Goal: Navigation & Orientation: Find specific page/section

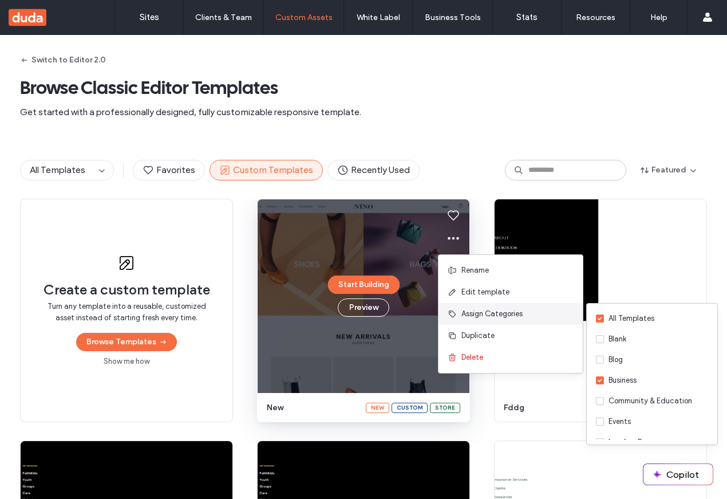
scroll to position [213, 0]
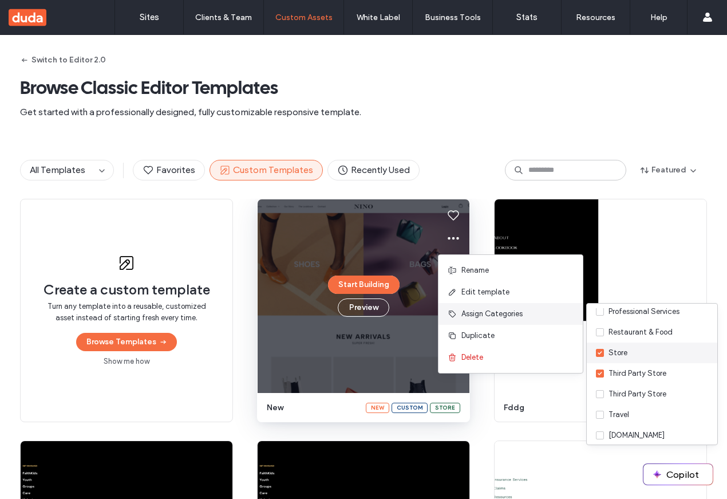
click at [621, 356] on div "Store" at bounding box center [618, 352] width 19 height 11
click at [621, 376] on div "Third Party Store" at bounding box center [638, 373] width 58 height 11
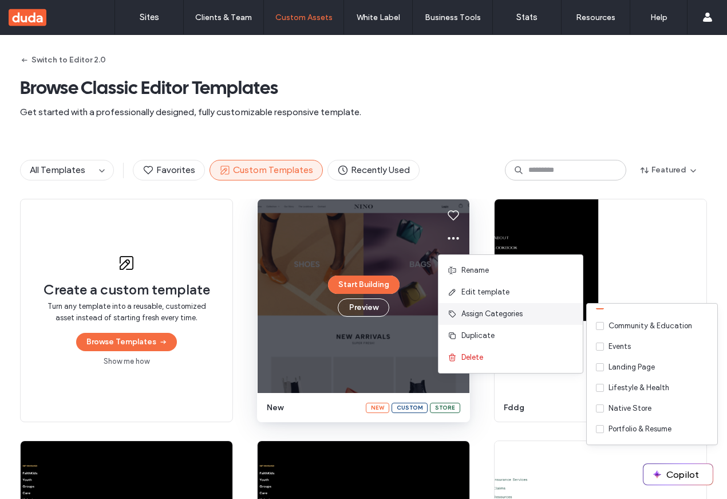
scroll to position [0, 0]
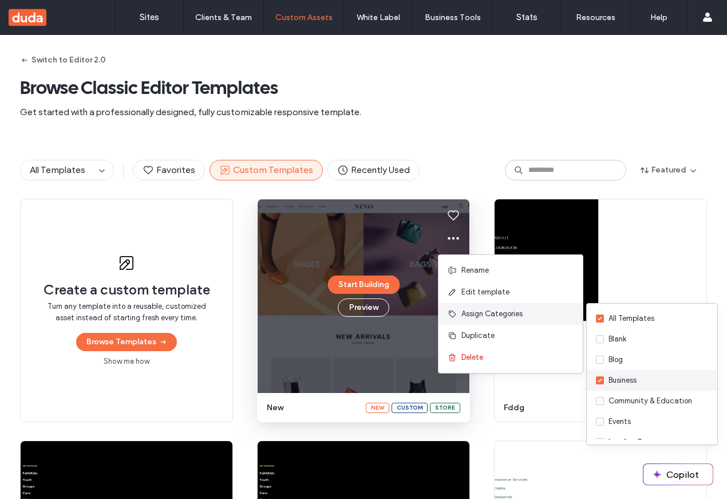
click at [620, 376] on div "Business" at bounding box center [623, 380] width 28 height 11
click at [623, 335] on div "Blank" at bounding box center [618, 338] width 18 height 11
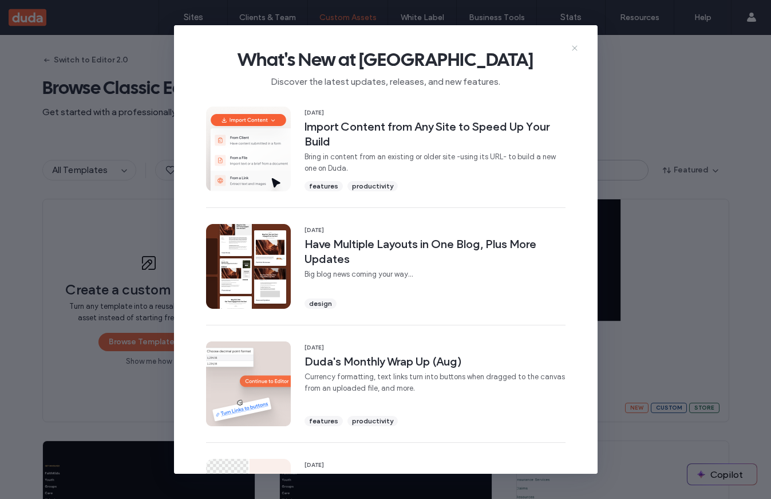
click at [572, 50] on icon at bounding box center [574, 48] width 9 height 9
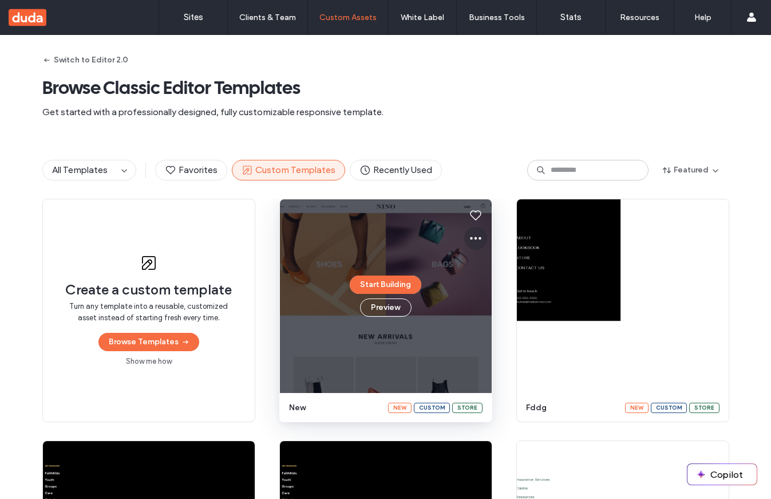
click at [464, 235] on button at bounding box center [475, 238] width 23 height 23
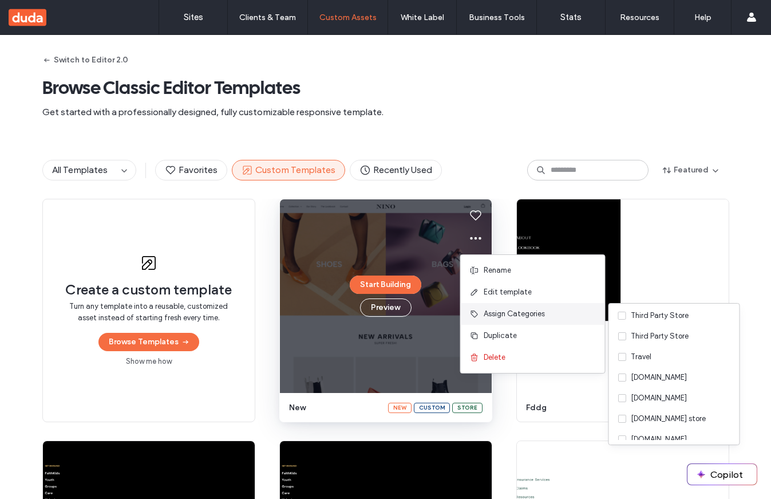
scroll to position [322, 0]
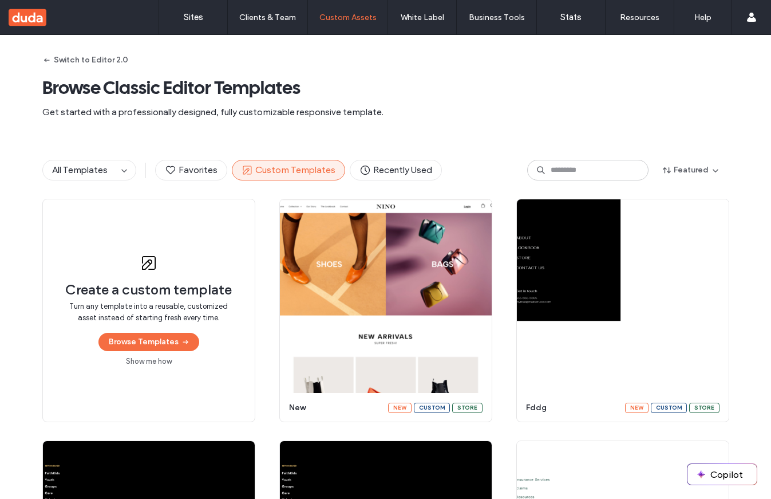
click at [469, 243] on icon at bounding box center [476, 238] width 14 height 14
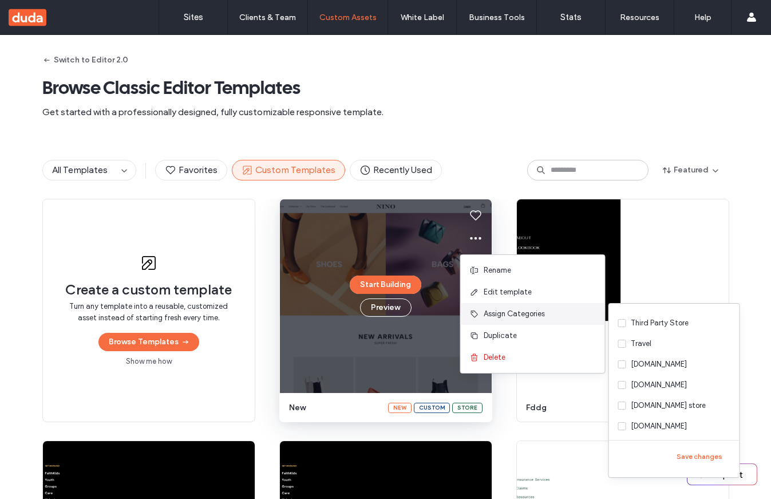
scroll to position [285, 0]
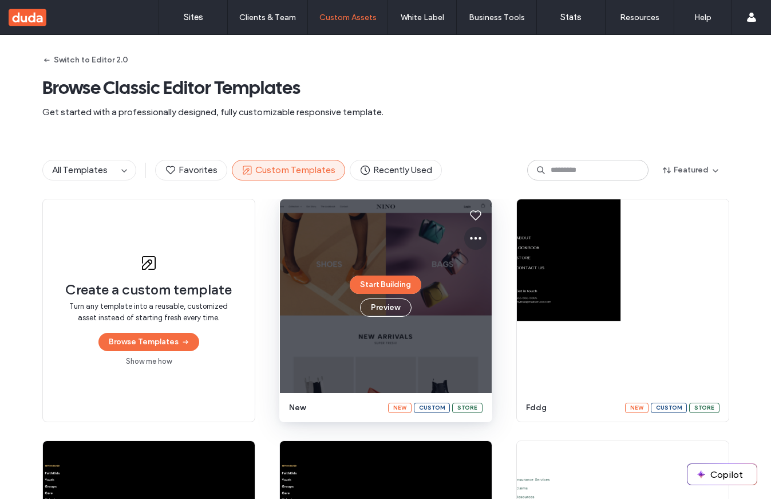
click at [472, 235] on icon at bounding box center [476, 238] width 14 height 14
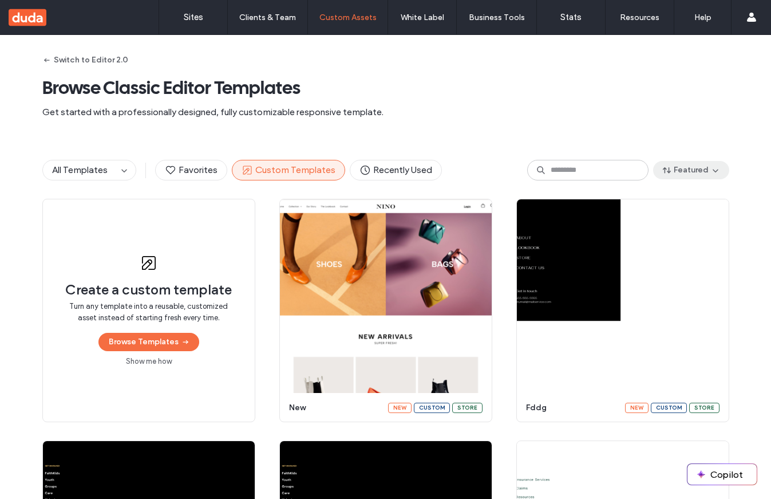
click at [703, 172] on button "Featured" at bounding box center [691, 170] width 76 height 18
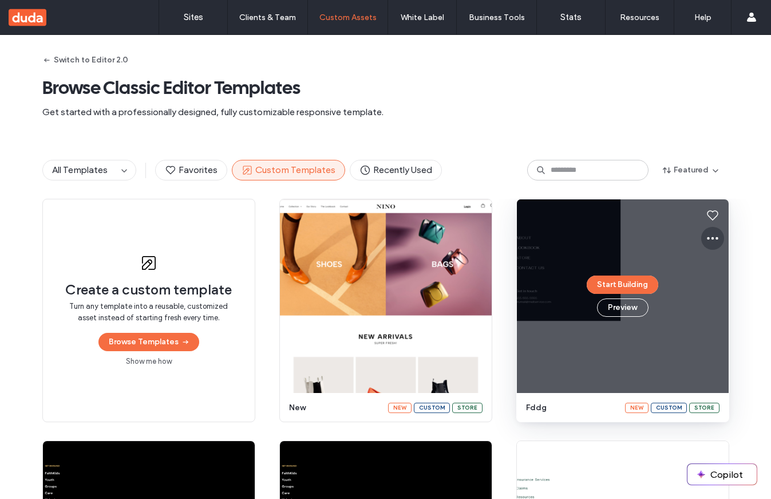
click at [702, 241] on button at bounding box center [713, 238] width 23 height 23
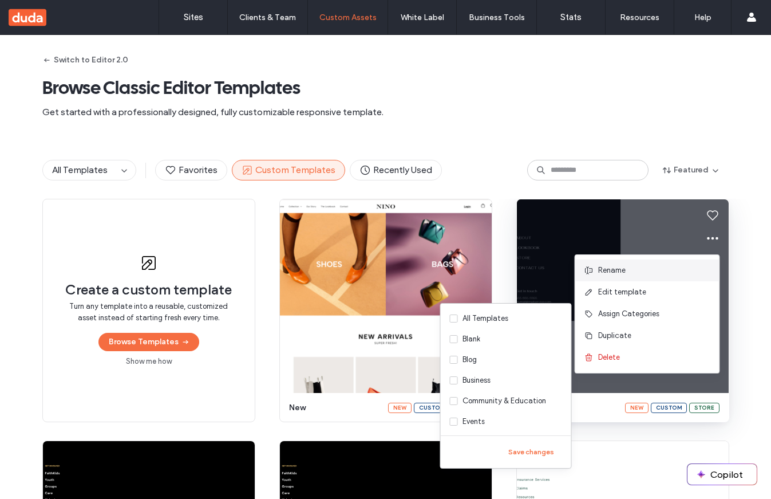
click at [620, 277] on div "Rename" at bounding box center [648, 270] width 144 height 22
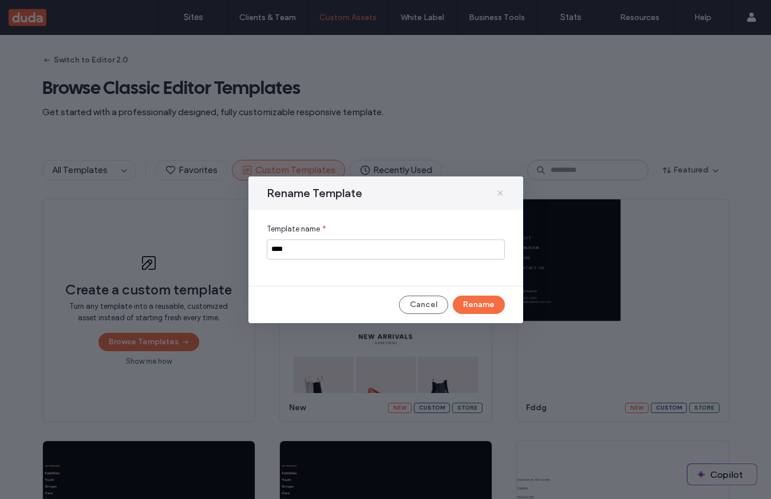
click at [501, 188] on icon at bounding box center [500, 192] width 9 height 9
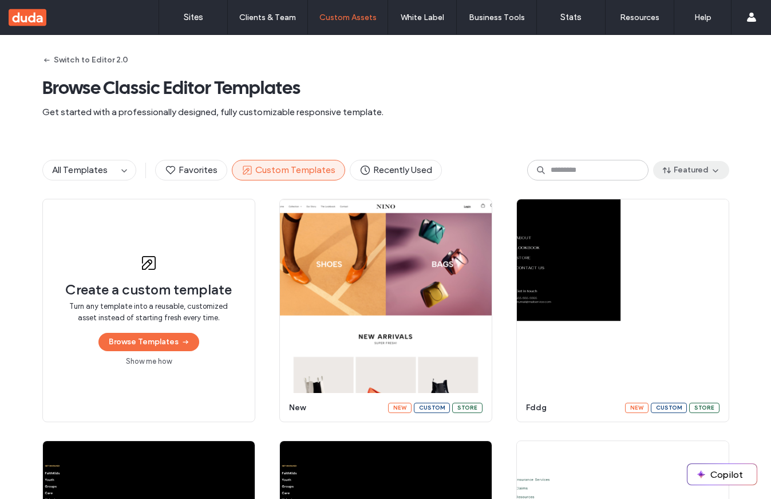
click at [686, 174] on button "Featured" at bounding box center [691, 170] width 76 height 18
click at [687, 182] on div "All Templates Favorites Custom Templates Recently Used Featured" at bounding box center [385, 169] width 687 height 57
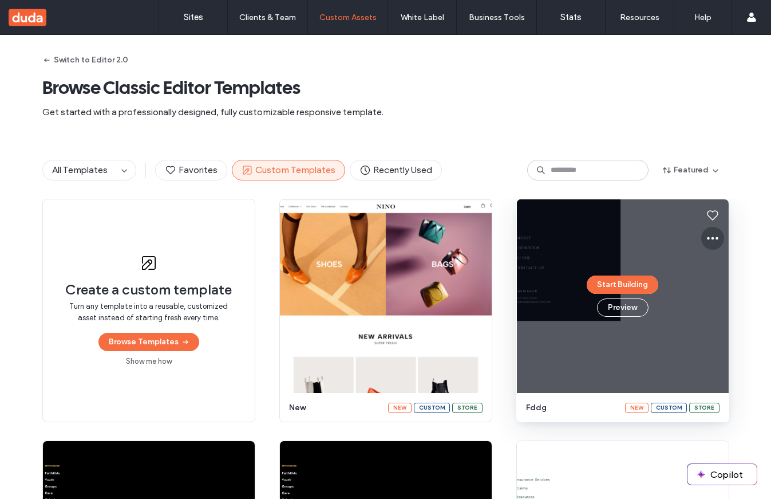
click at [713, 237] on icon at bounding box center [713, 238] width 14 height 14
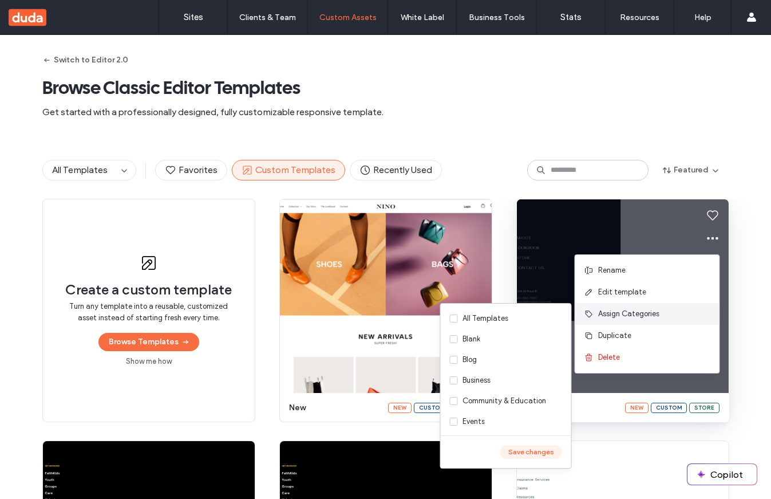
click at [522, 452] on button "Save changes" at bounding box center [532, 452] width 62 height 14
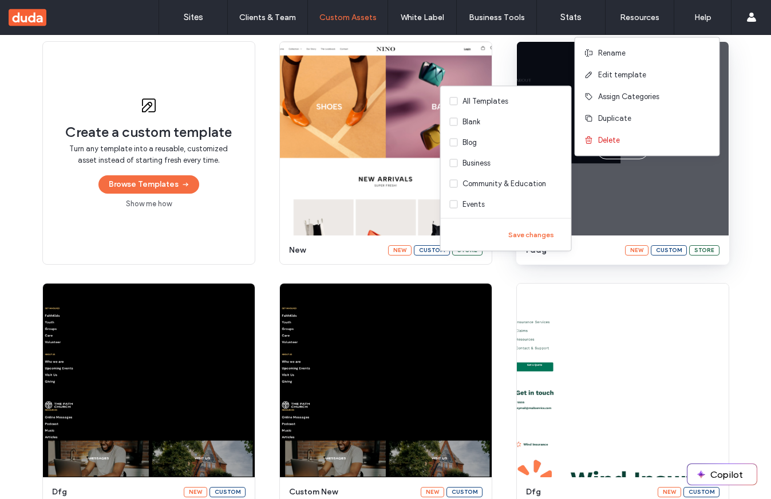
scroll to position [183, 0]
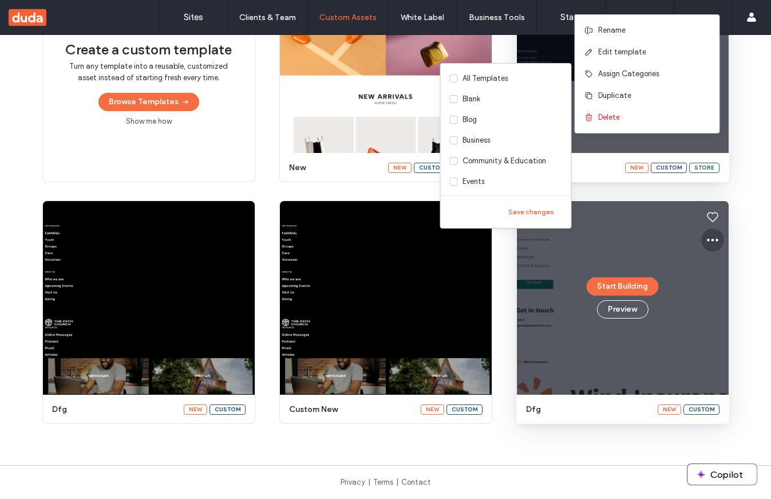
click at [709, 237] on icon at bounding box center [713, 240] width 14 height 14
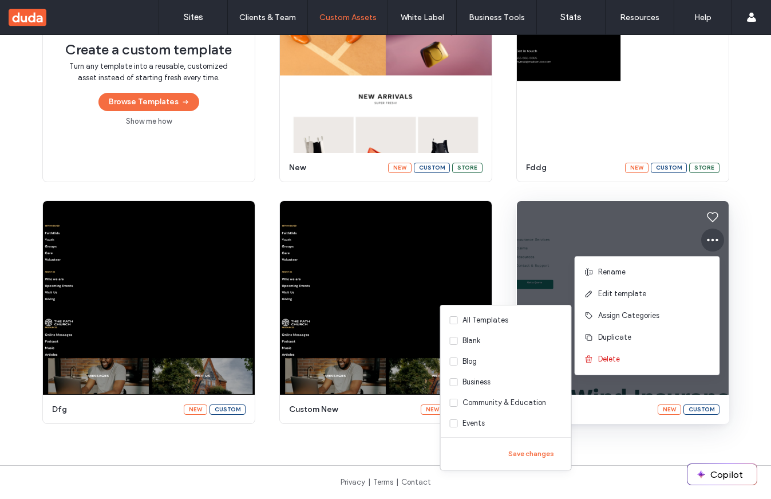
click at [707, 239] on use at bounding box center [712, 240] width 11 height 3
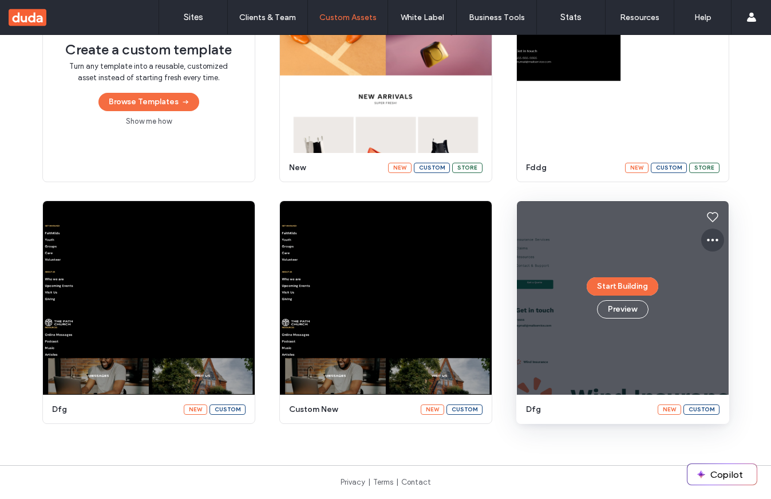
click at [707, 239] on use at bounding box center [712, 240] width 11 height 3
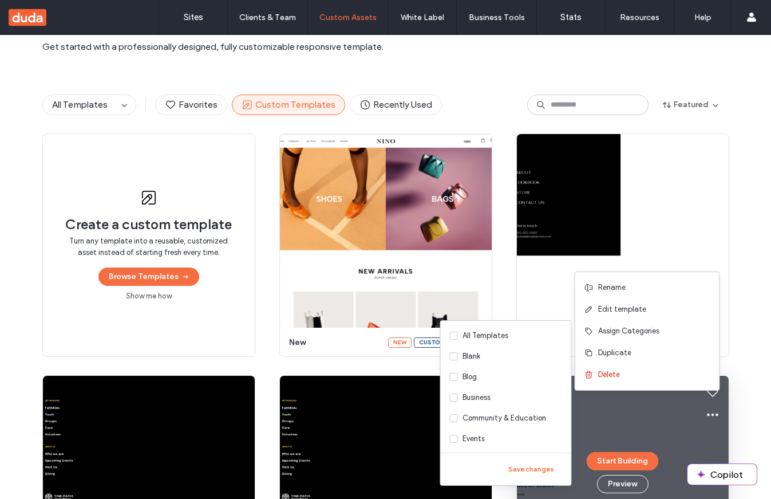
scroll to position [61, 0]
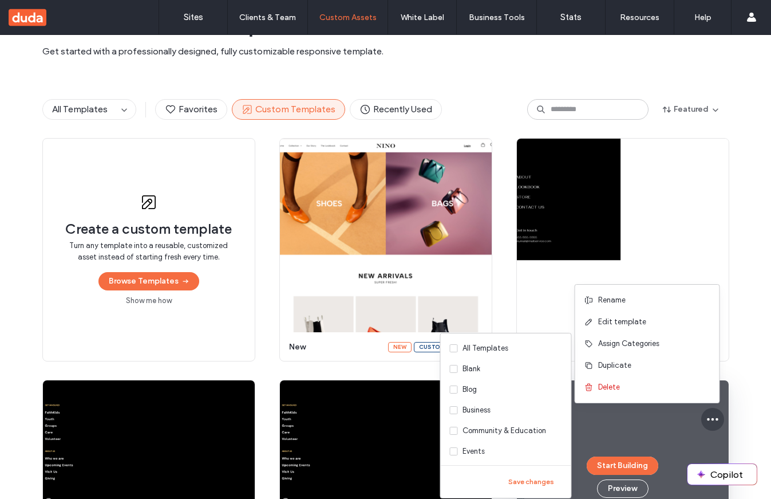
click at [707, 418] on icon at bounding box center [713, 419] width 14 height 14
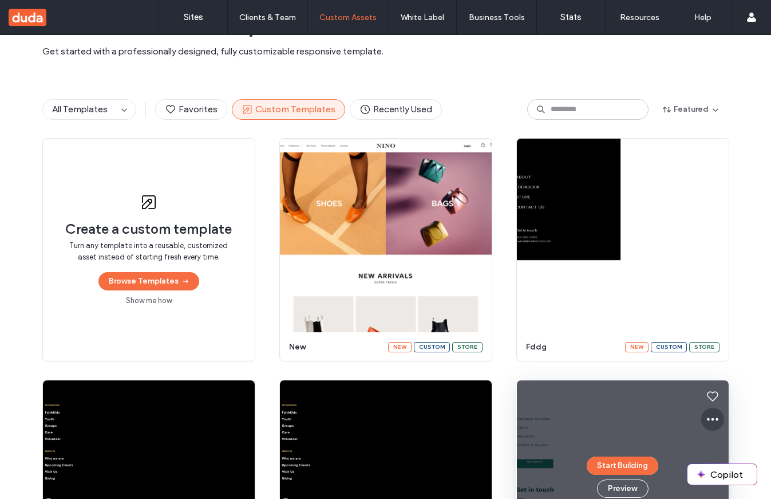
click at [707, 418] on icon at bounding box center [713, 419] width 14 height 14
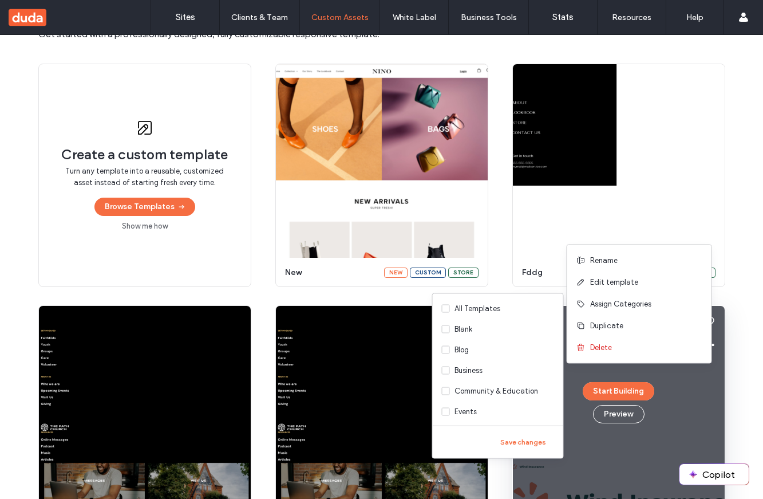
scroll to position [85, 0]
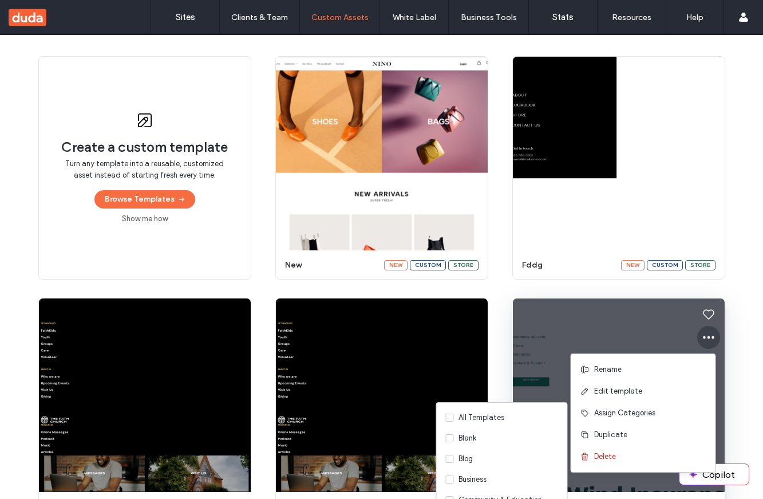
click at [708, 332] on icon at bounding box center [709, 337] width 14 height 14
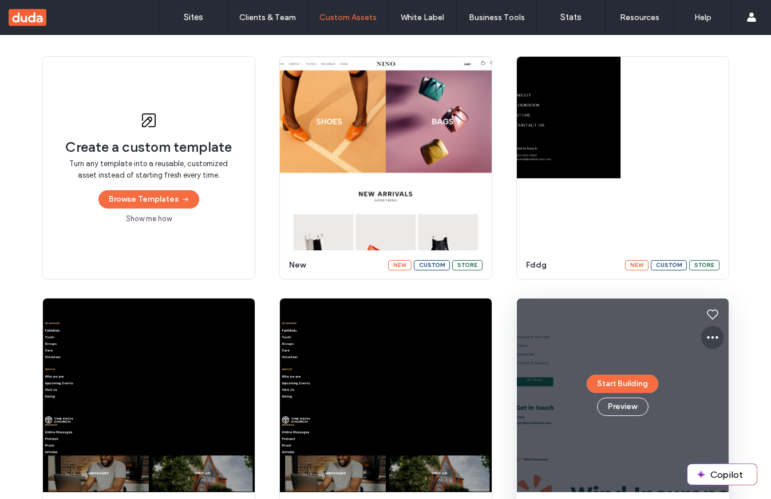
click at [707, 336] on icon at bounding box center [713, 337] width 14 height 14
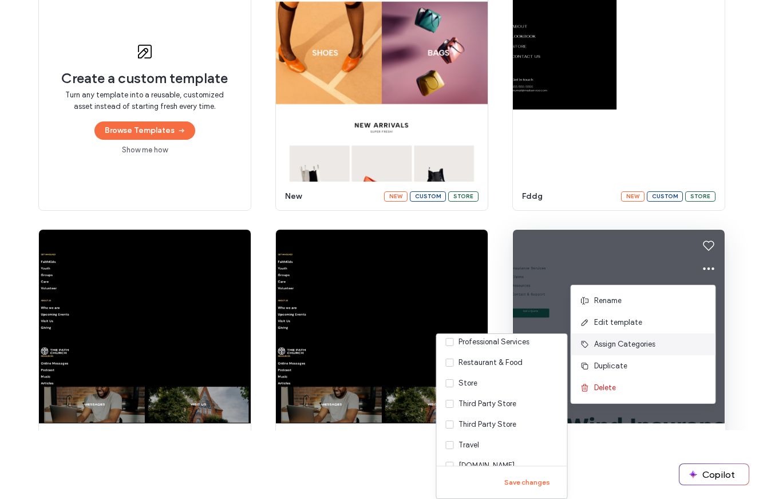
scroll to position [245, 0]
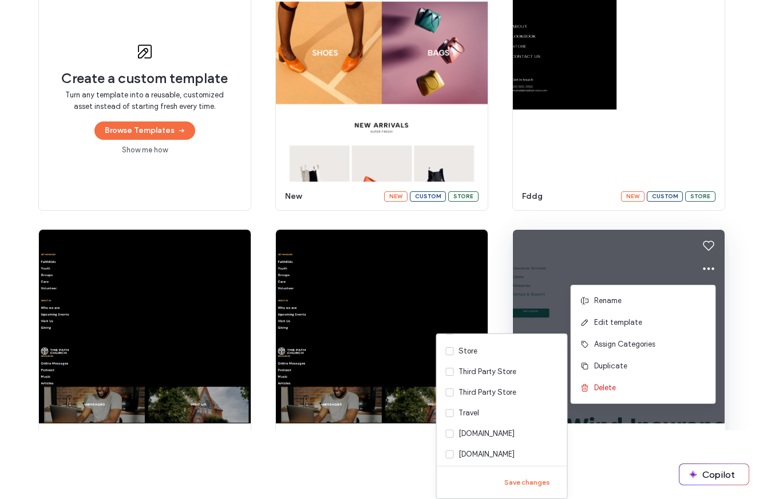
click at [629, 430] on html ".wqwq-1{fill:#231f20;} .cls-1q, .cls-2q { fill-rule: evenodd; } .cls-2q { fill:…" at bounding box center [381, 180] width 763 height 499
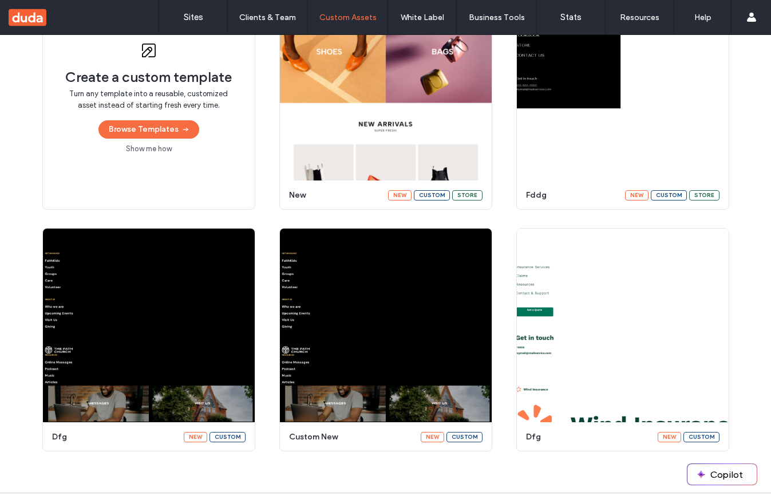
scroll to position [183, 0]
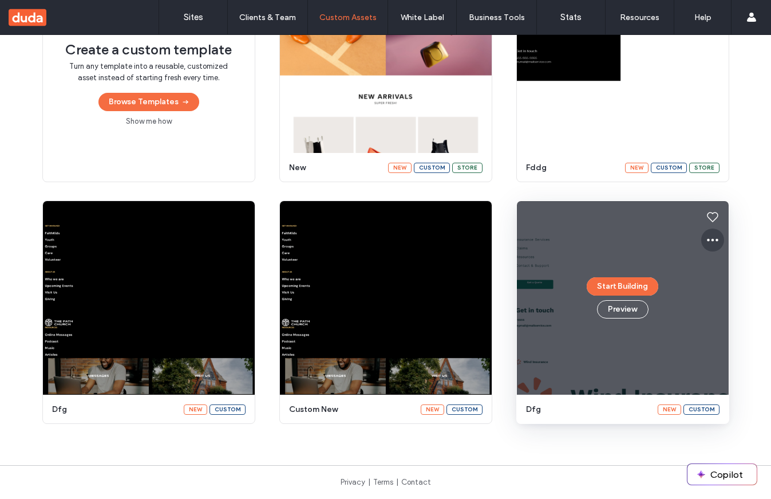
click at [706, 247] on span at bounding box center [713, 240] width 14 height 23
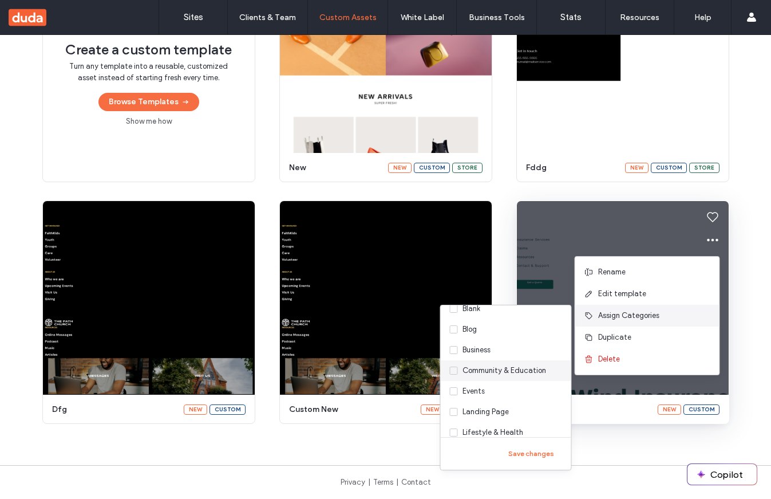
scroll to position [0, 0]
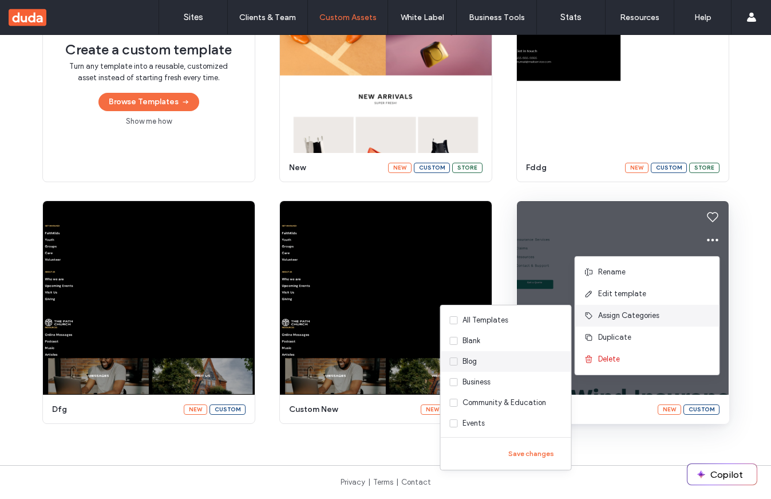
click at [477, 353] on label "Blog" at bounding box center [506, 361] width 131 height 21
click at [474, 357] on div "Blog" at bounding box center [470, 361] width 14 height 11
click at [481, 342] on label "Blank" at bounding box center [506, 340] width 131 height 21
click at [494, 326] on label "All Templates" at bounding box center [506, 320] width 131 height 21
click at [494, 342] on label "Blank" at bounding box center [506, 340] width 131 height 21
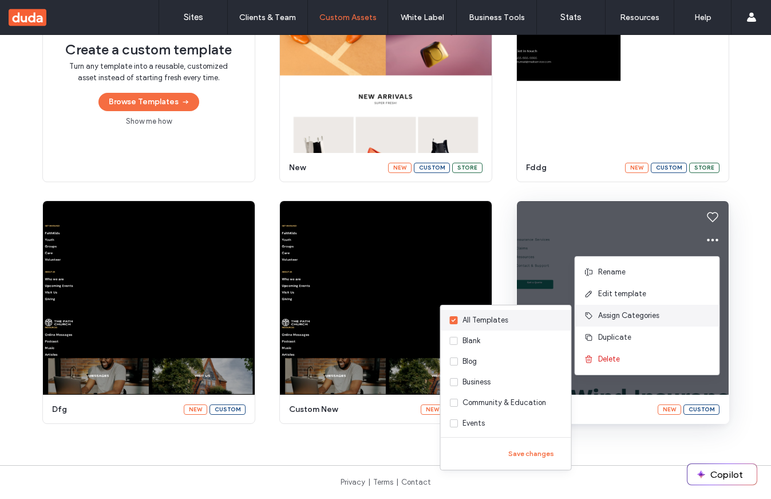
click at [494, 317] on div "All Templates" at bounding box center [486, 319] width 46 height 11
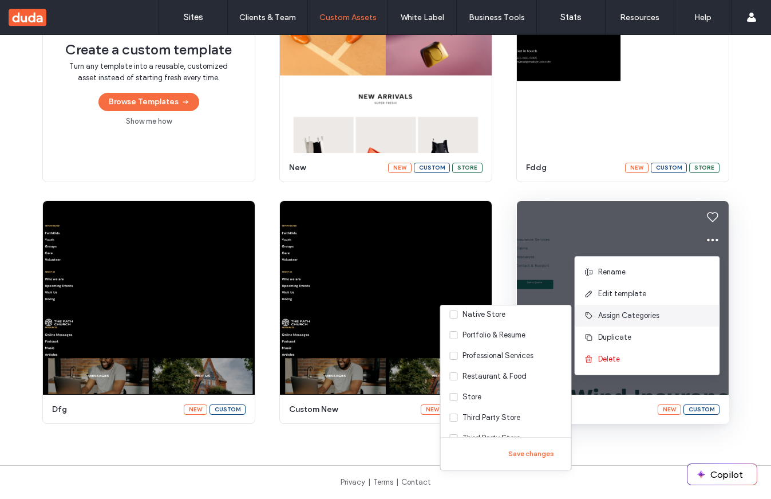
scroll to position [290, 0]
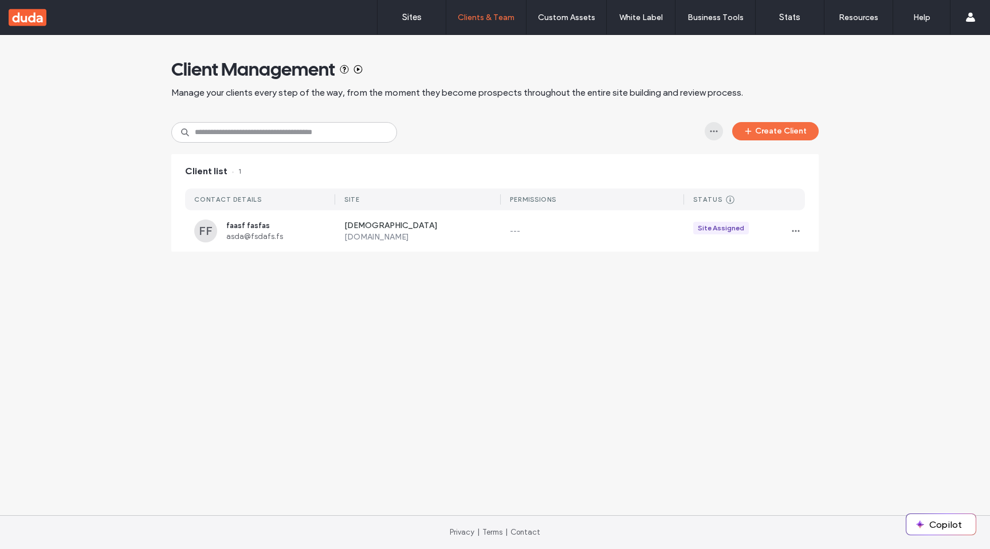
click at [720, 132] on span "button" at bounding box center [713, 131] width 18 height 18
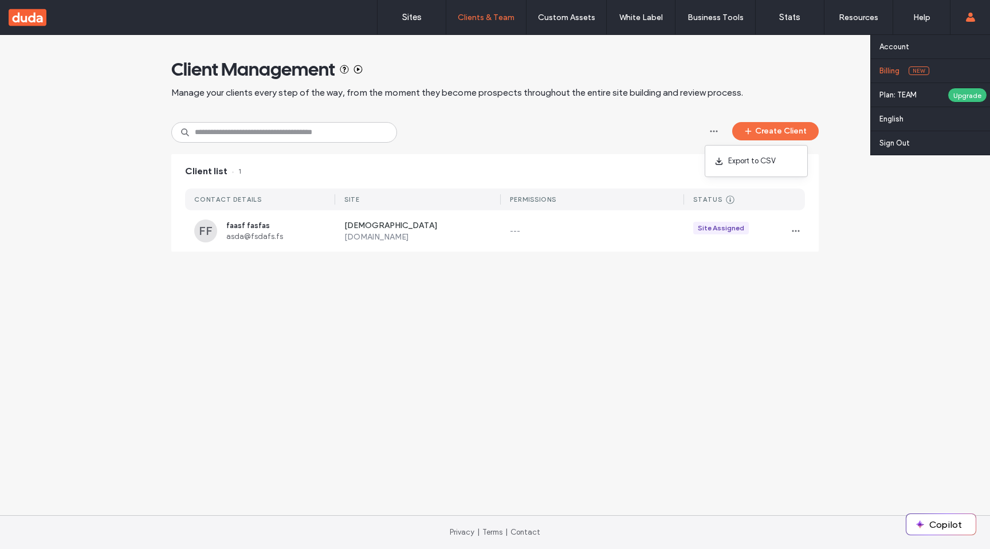
click at [956, 61] on link "Billing New" at bounding box center [934, 70] width 111 height 23
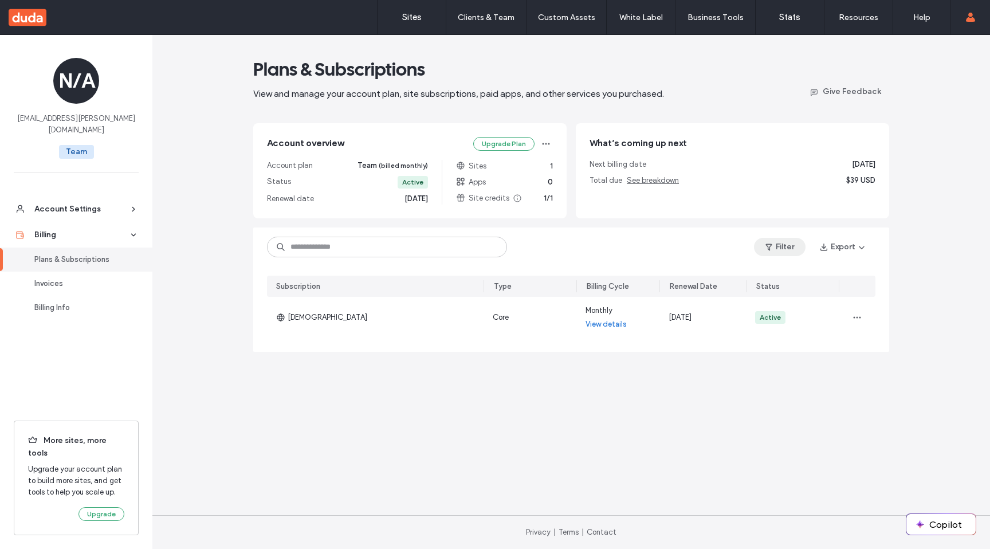
click at [783, 252] on button "Filter" at bounding box center [780, 247] width 52 height 18
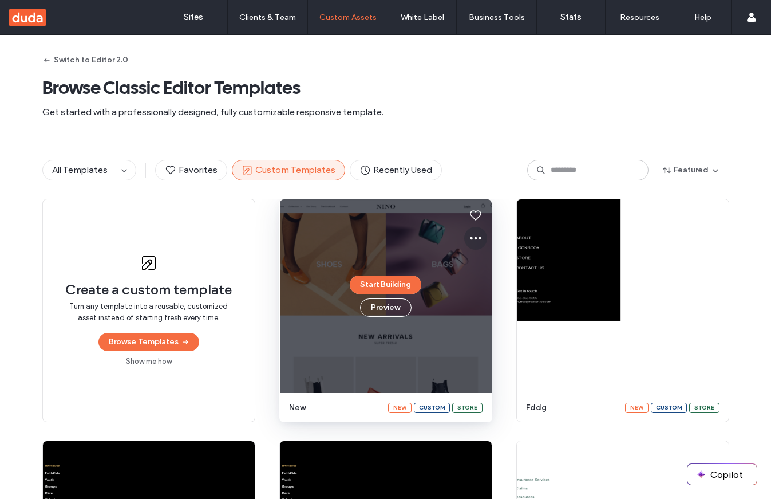
click at [471, 227] on span at bounding box center [476, 238] width 14 height 23
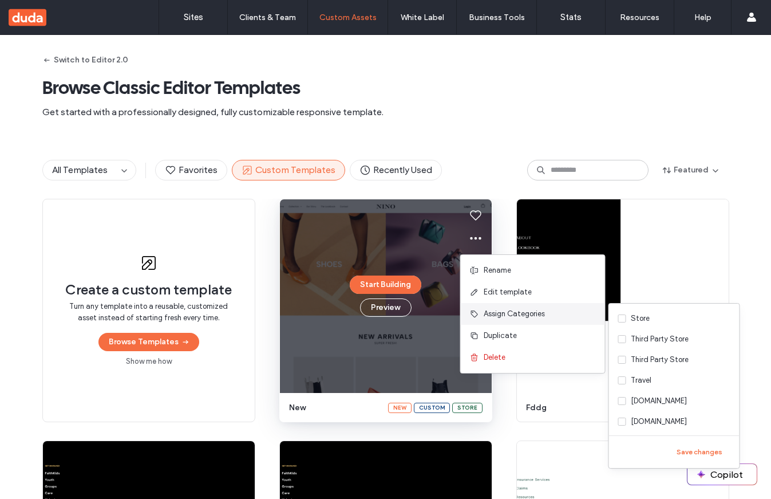
scroll to position [290, 0]
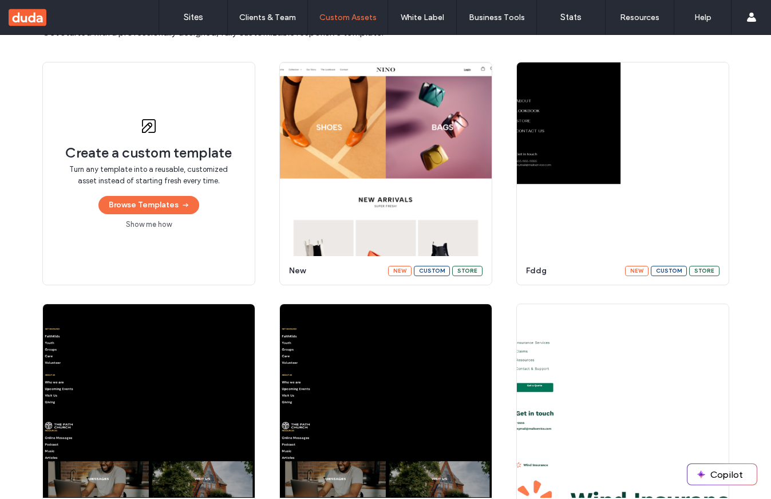
scroll to position [86, 0]
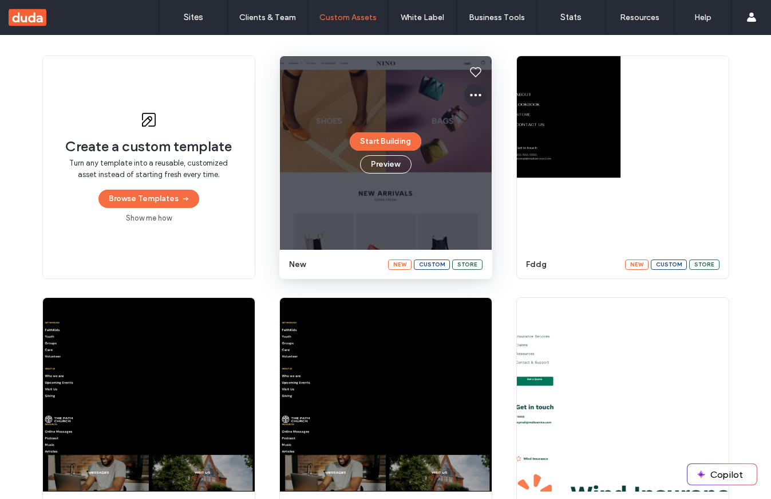
click at [469, 97] on icon at bounding box center [476, 95] width 14 height 14
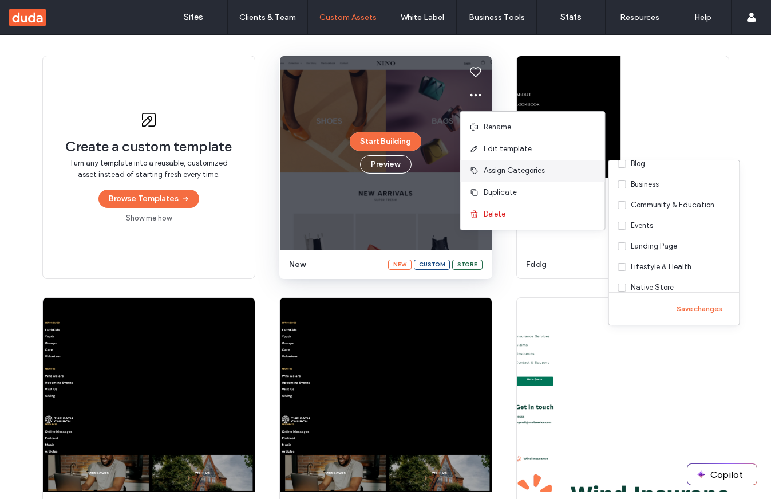
scroll to position [0, 0]
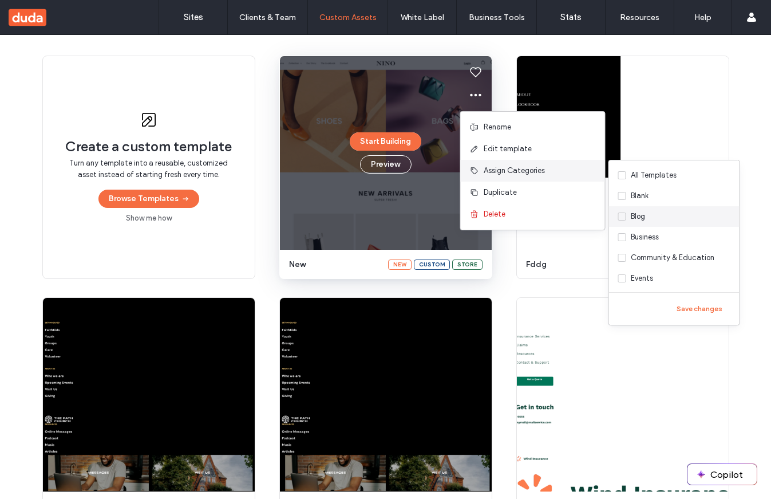
click at [633, 219] on div "Blog" at bounding box center [638, 216] width 14 height 11
click at [640, 235] on div "Business" at bounding box center [645, 236] width 28 height 11
click at [708, 306] on button "Save changes" at bounding box center [700, 309] width 62 height 14
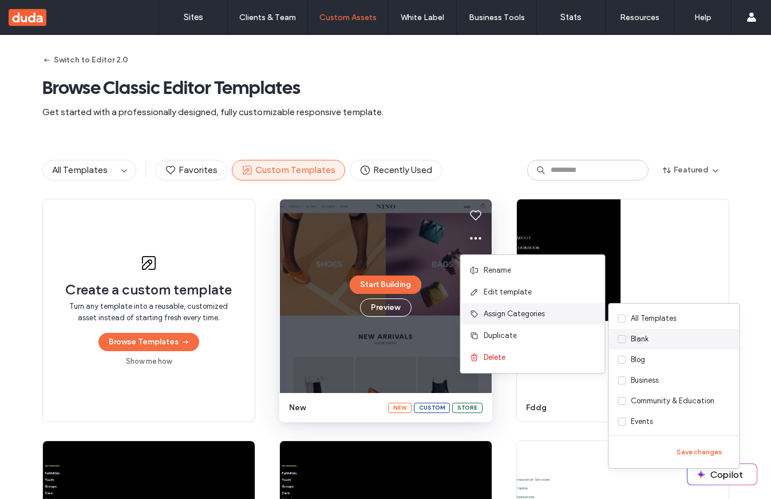
click at [627, 336] on label "Blank" at bounding box center [674, 339] width 131 height 21
click at [636, 359] on div "Blog" at bounding box center [638, 359] width 14 height 11
click at [706, 451] on button "Save changes" at bounding box center [700, 452] width 62 height 14
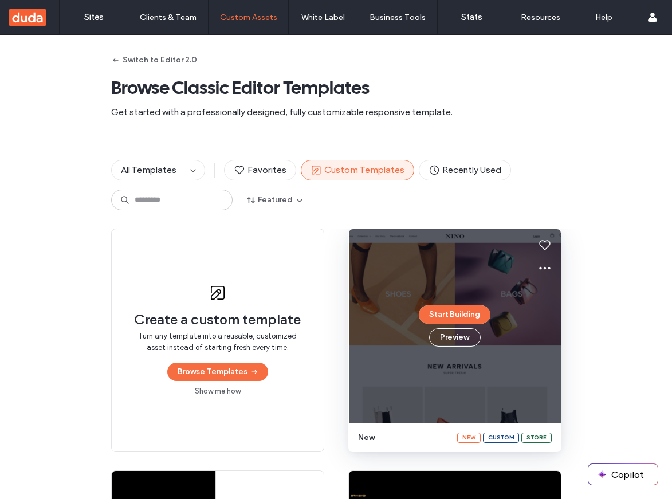
click at [554, 270] on div "Start Building Preview" at bounding box center [455, 326] width 212 height 194
click at [543, 269] on icon at bounding box center [545, 268] width 14 height 14
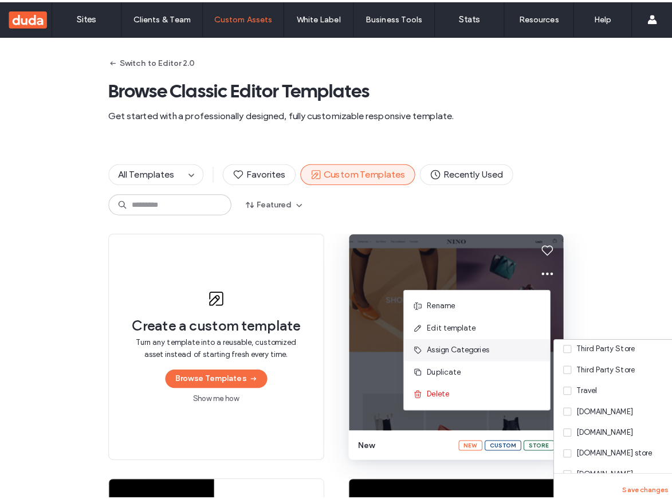
scroll to position [290, 0]
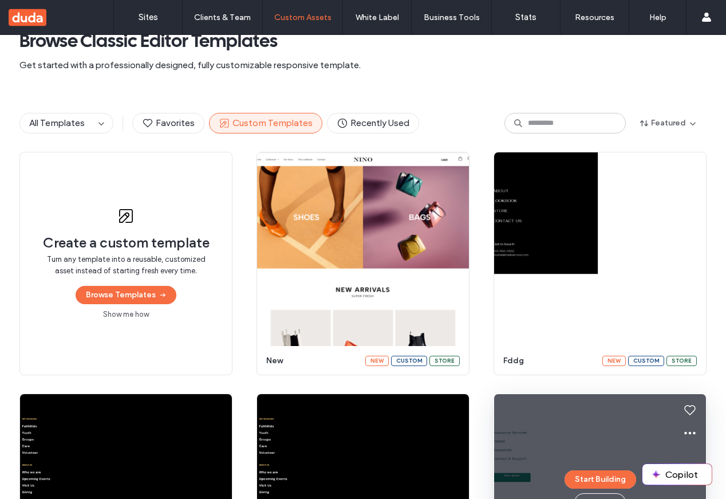
scroll to position [0, 0]
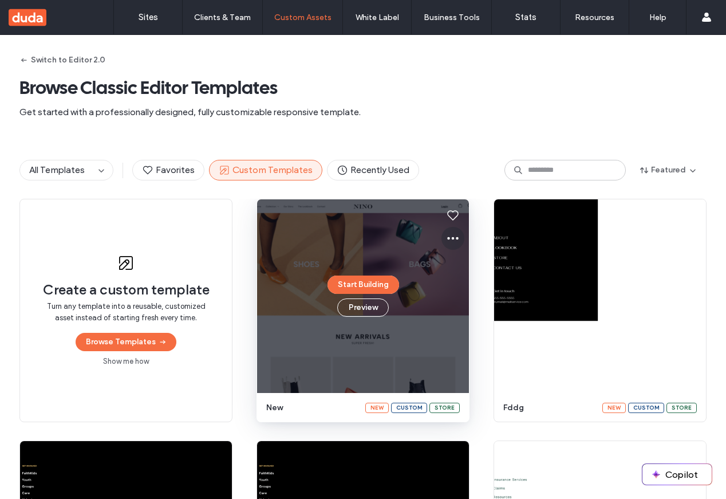
click at [446, 235] on icon at bounding box center [453, 238] width 14 height 14
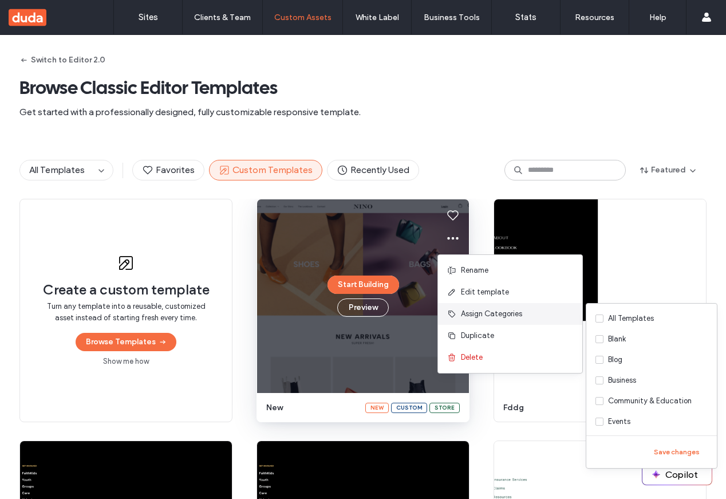
click at [484, 315] on span "Assign Categories" at bounding box center [491, 313] width 61 height 11
click at [632, 368] on label "Blog" at bounding box center [651, 359] width 131 height 21
click at [631, 375] on div "Business" at bounding box center [622, 380] width 28 height 11
click at [671, 450] on button "Save changes" at bounding box center [677, 452] width 62 height 14
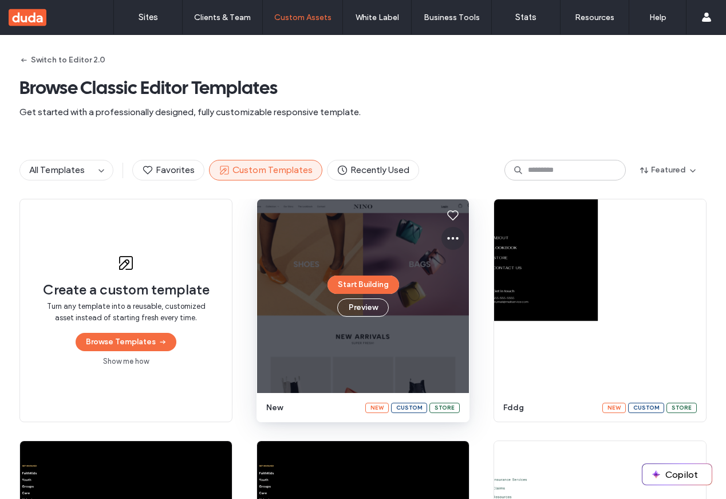
click at [453, 247] on span at bounding box center [453, 238] width 14 height 23
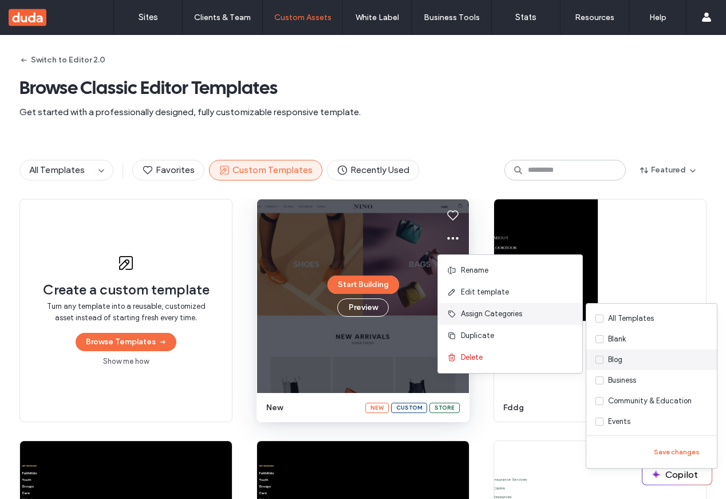
click at [625, 365] on label "Blog" at bounding box center [651, 359] width 131 height 21
click at [682, 453] on button "Save changes" at bounding box center [677, 452] width 62 height 14
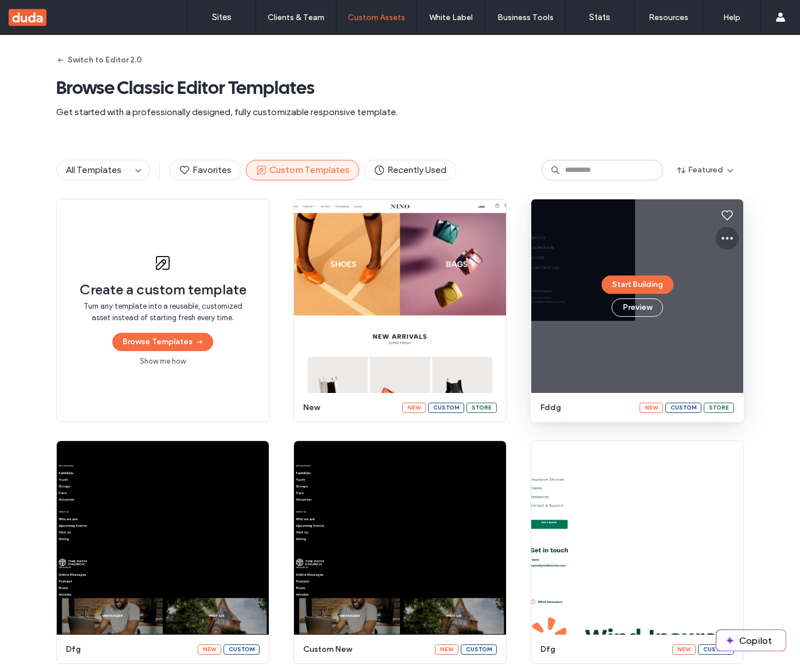
click at [576, 237] on icon at bounding box center [727, 238] width 14 height 14
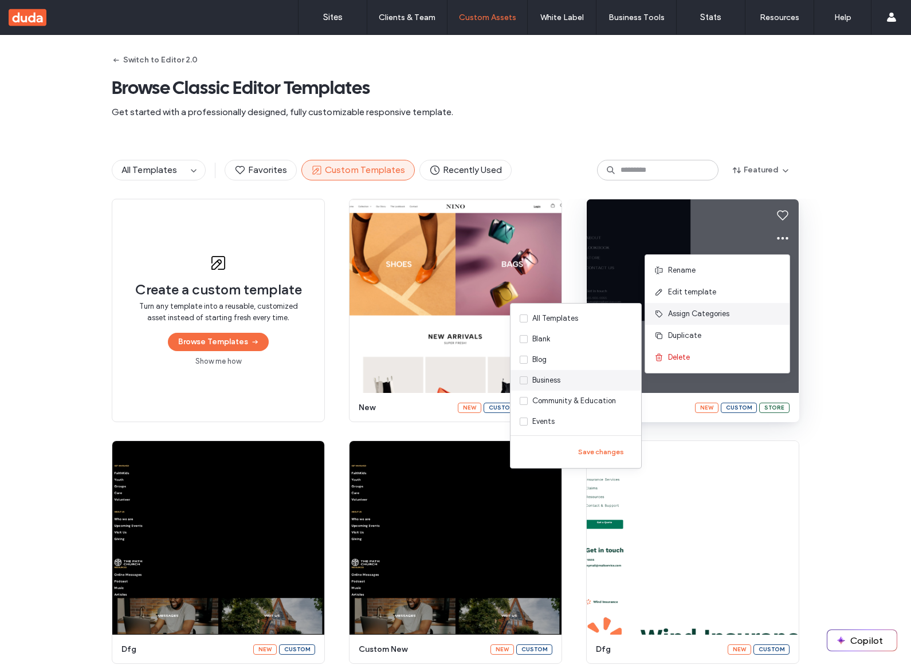
click at [541, 372] on label "Business" at bounding box center [575, 380] width 131 height 21
click at [604, 456] on button "Save changes" at bounding box center [601, 452] width 62 height 14
click at [565, 361] on label "Blog" at bounding box center [575, 359] width 131 height 21
click at [584, 450] on button "Save changes" at bounding box center [601, 452] width 62 height 14
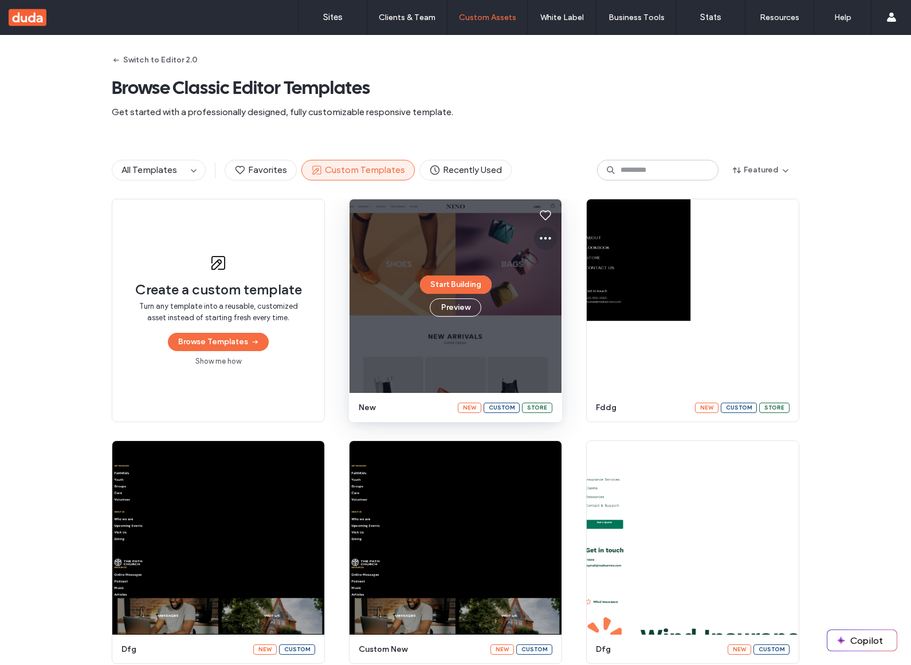
click at [545, 239] on use at bounding box center [545, 238] width 11 height 3
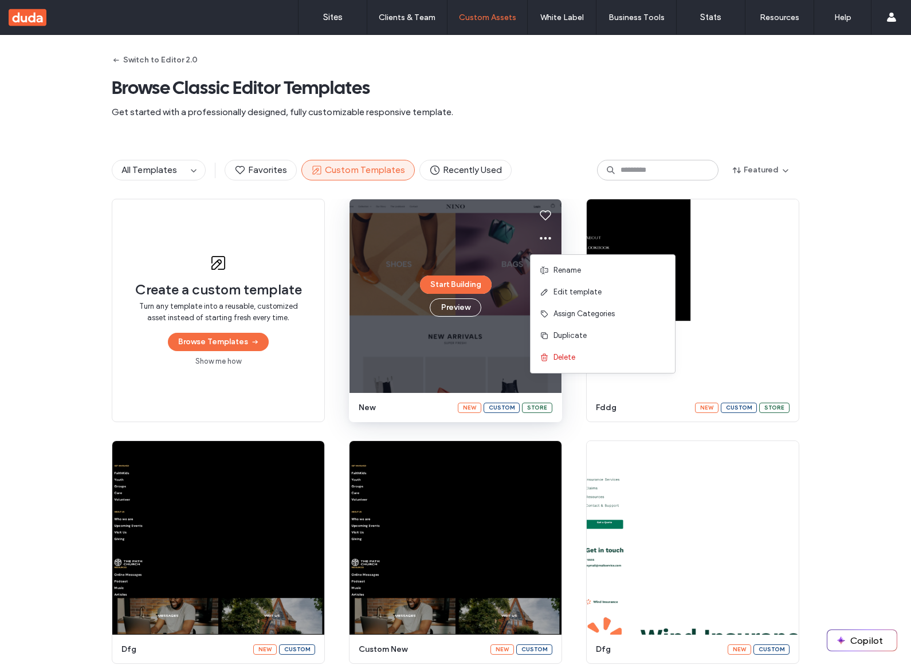
click at [488, 131] on div "Switch to Editor 2.0 Browse Classic Editor Templates Get started with a profess…" at bounding box center [455, 88] width 687 height 107
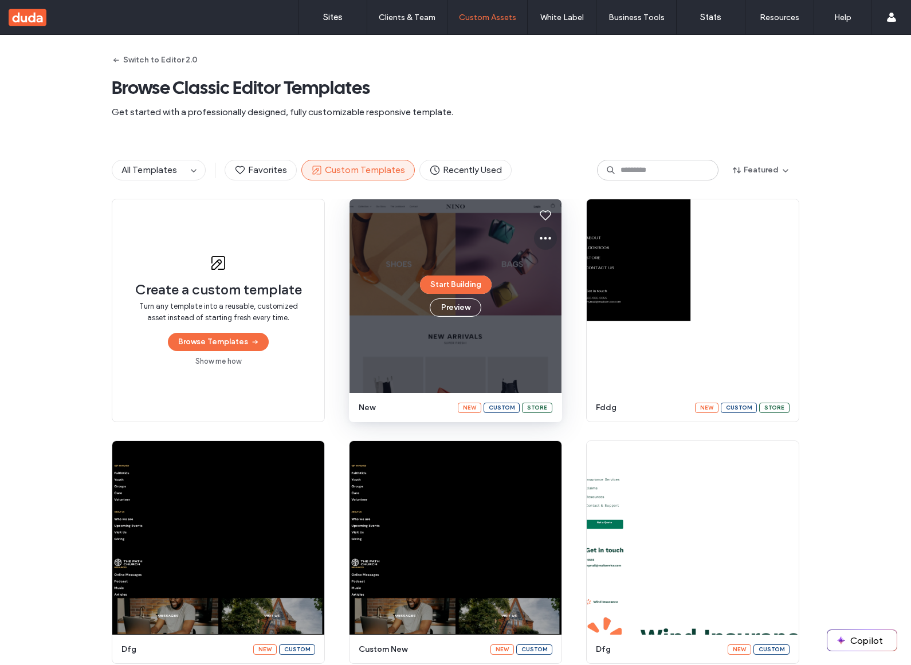
click at [538, 241] on icon at bounding box center [545, 238] width 14 height 14
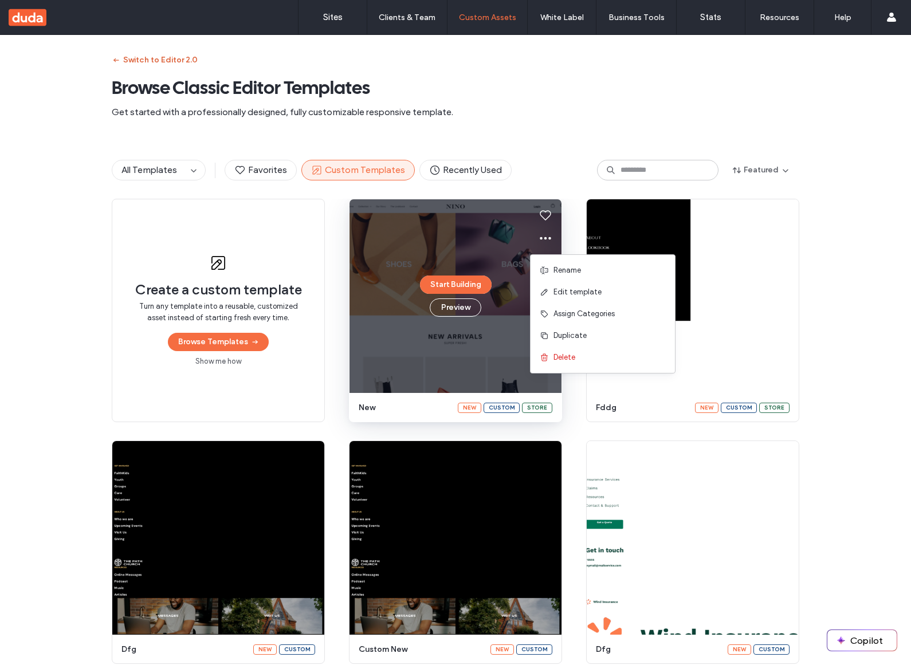
click at [145, 57] on button "Switch to Editor 2.0" at bounding box center [155, 60] width 86 height 18
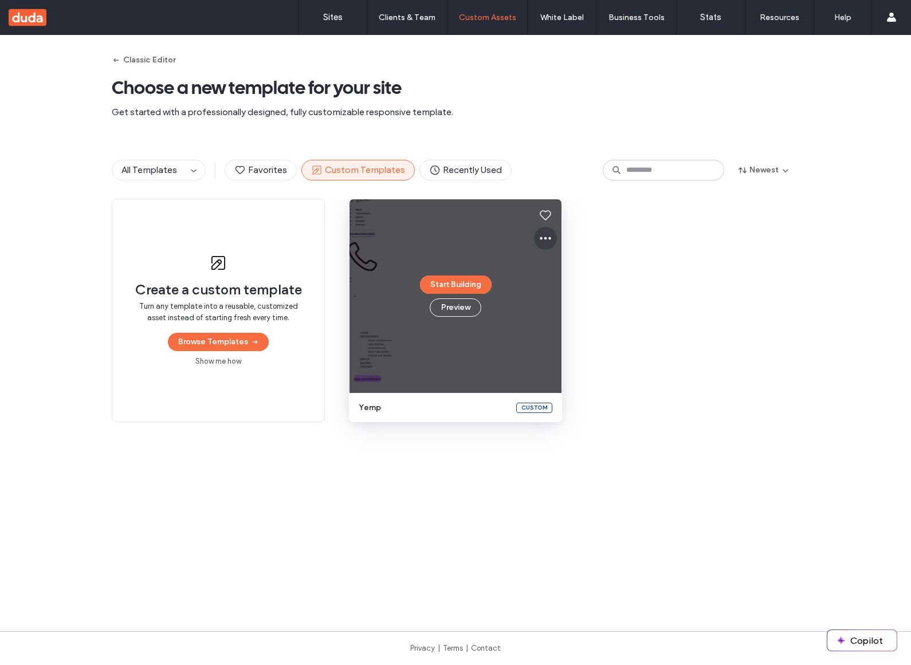
click at [538, 237] on icon at bounding box center [545, 238] width 14 height 14
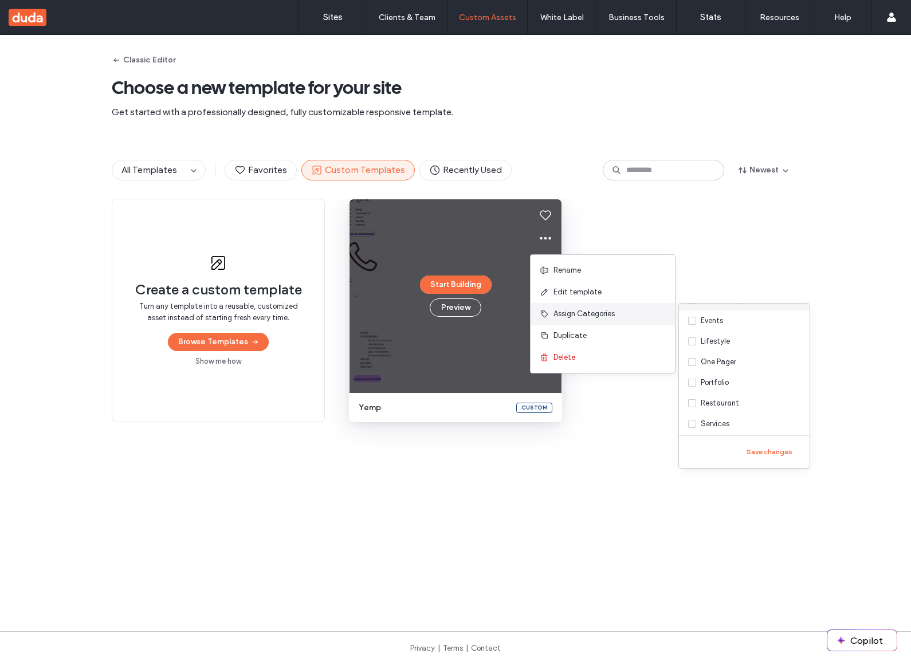
scroll to position [166, 0]
click at [159, 166] on span "All Templates" at bounding box center [149, 169] width 56 height 11
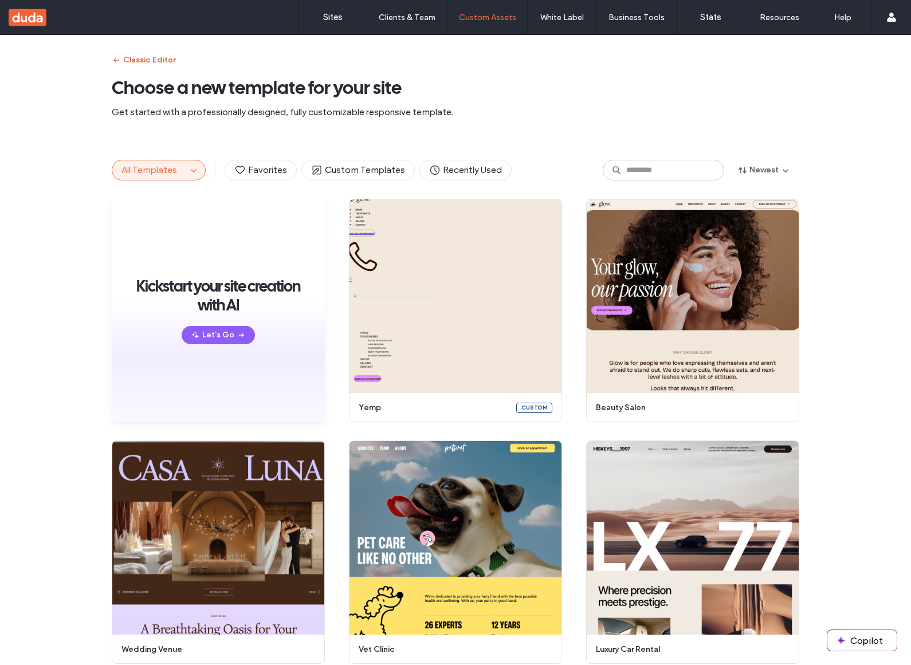
click at [153, 55] on button "Classic Editor" at bounding box center [144, 60] width 64 height 18
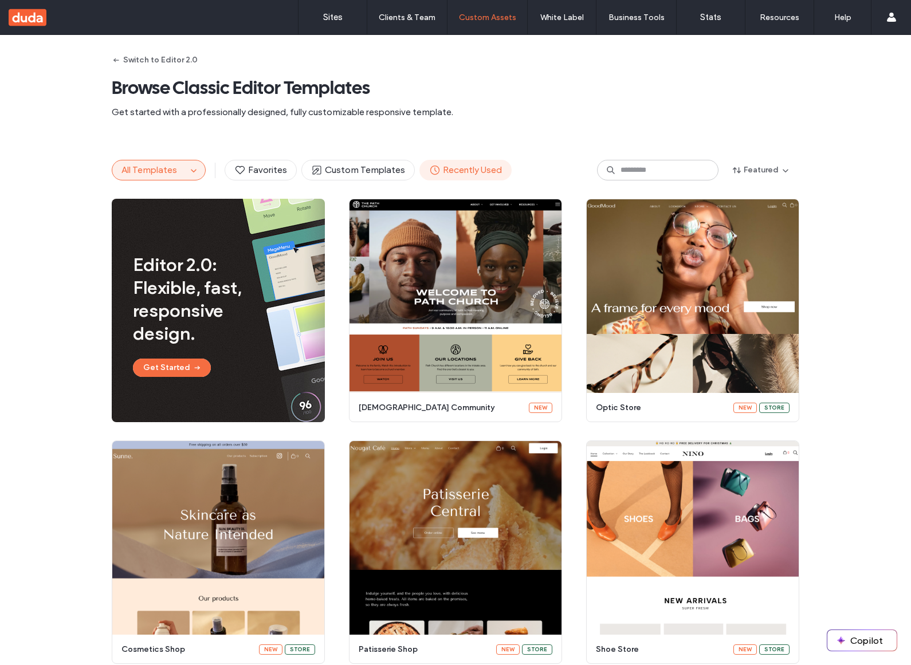
click at [460, 164] on span "Recently Used" at bounding box center [465, 170] width 73 height 13
click at [378, 164] on span "Custom Templates" at bounding box center [358, 170] width 94 height 13
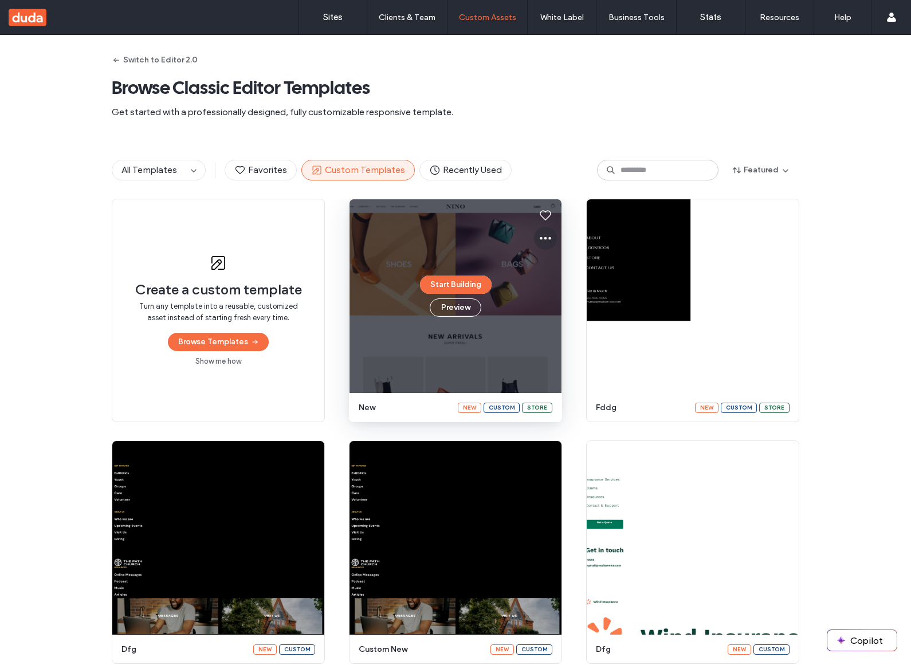
click at [534, 234] on div at bounding box center [545, 238] width 23 height 23
click at [534, 234] on button at bounding box center [545, 238] width 23 height 23
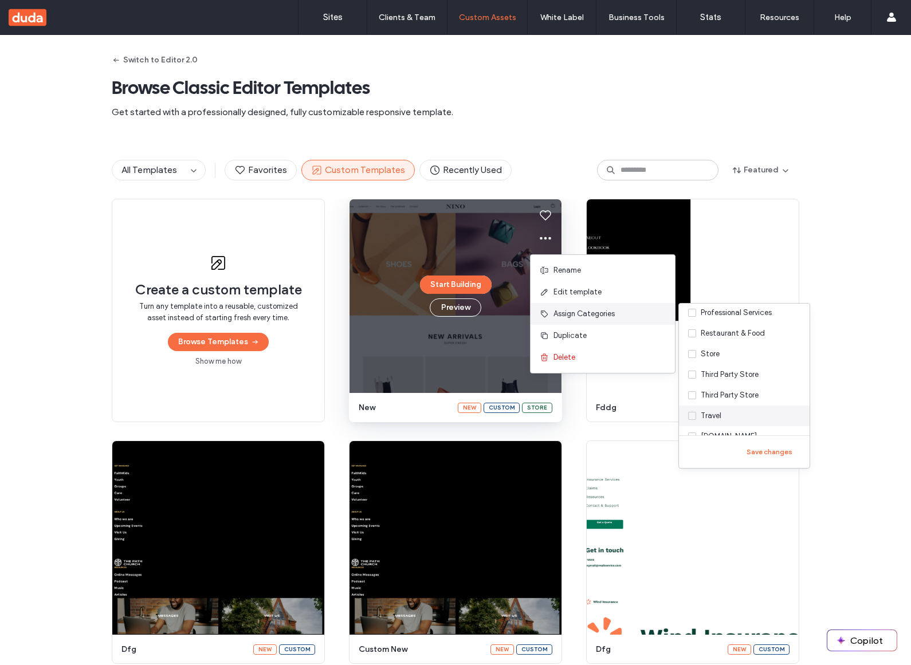
scroll to position [211, 0]
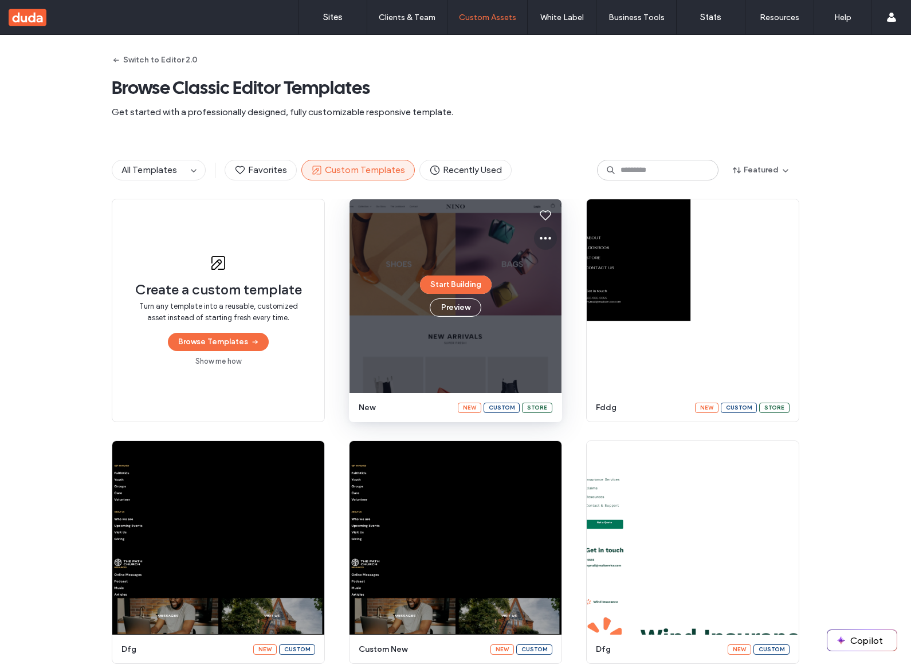
click at [538, 243] on icon at bounding box center [545, 238] width 14 height 14
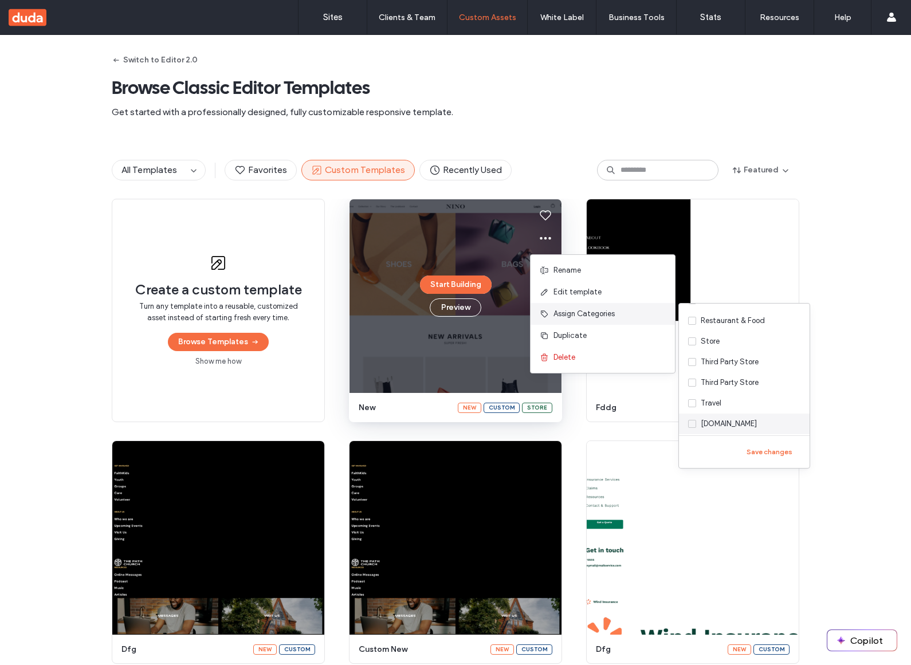
scroll to position [213, 0]
click at [725, 370] on div "Third Party Store" at bounding box center [729, 373] width 58 height 11
click at [726, 398] on div "Third Party Store" at bounding box center [729, 393] width 58 height 11
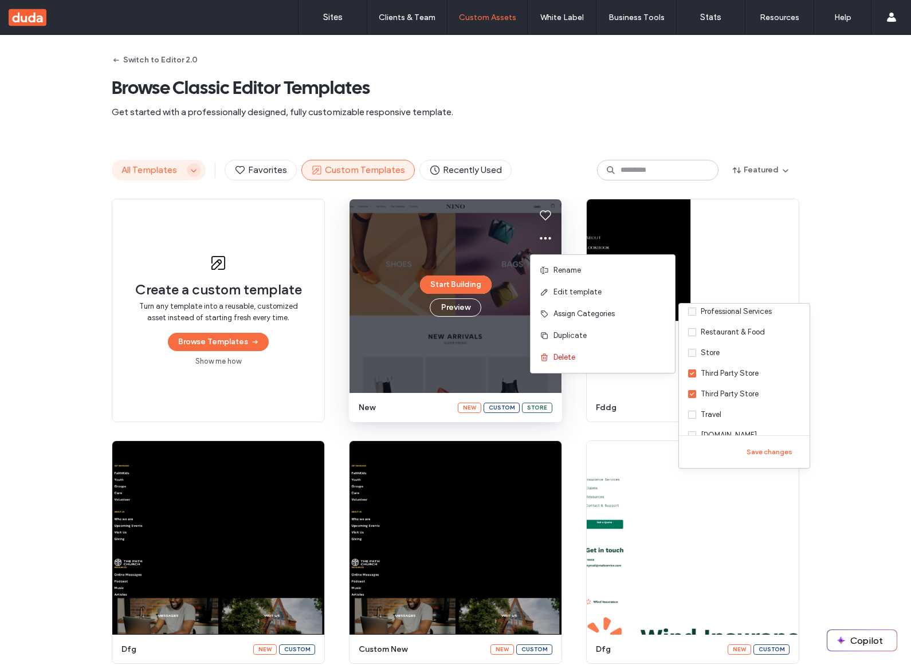
click at [191, 169] on icon "button" at bounding box center [193, 170] width 9 height 9
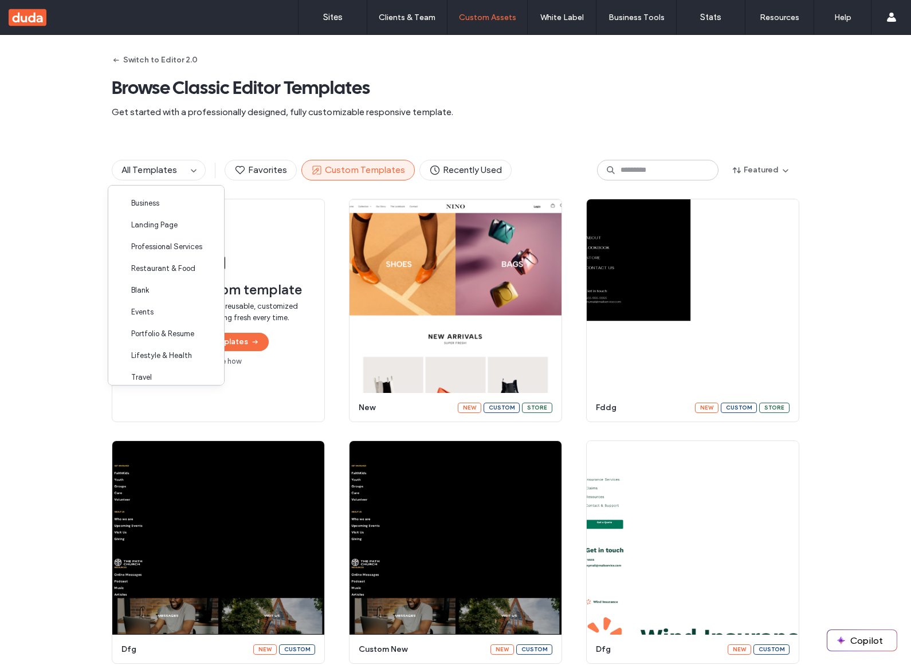
scroll to position [0, 0]
click at [253, 92] on span "Browse Classic Editor Templates" at bounding box center [455, 87] width 687 height 23
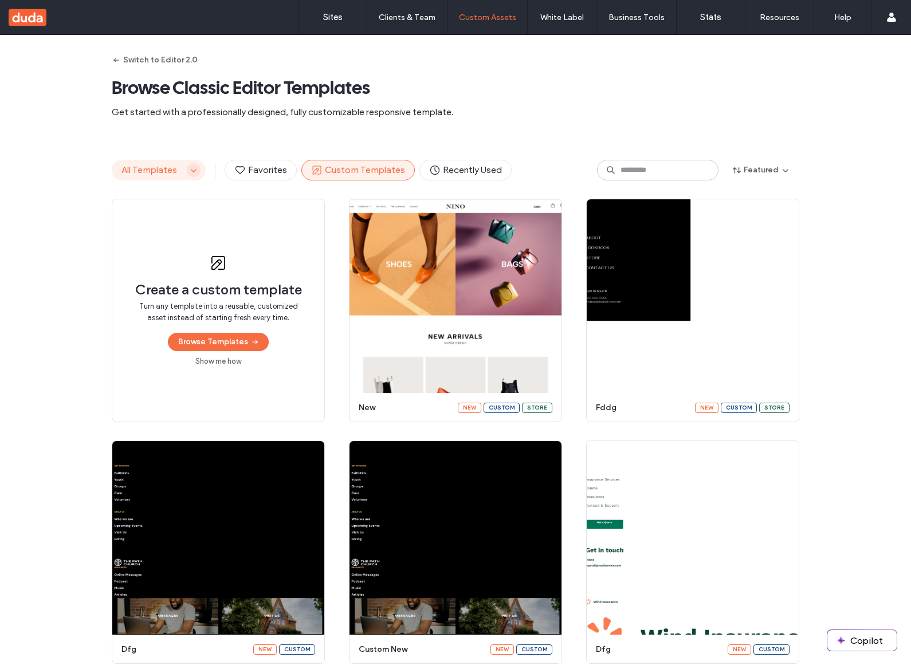
click at [189, 166] on icon "button" at bounding box center [193, 170] width 9 height 9
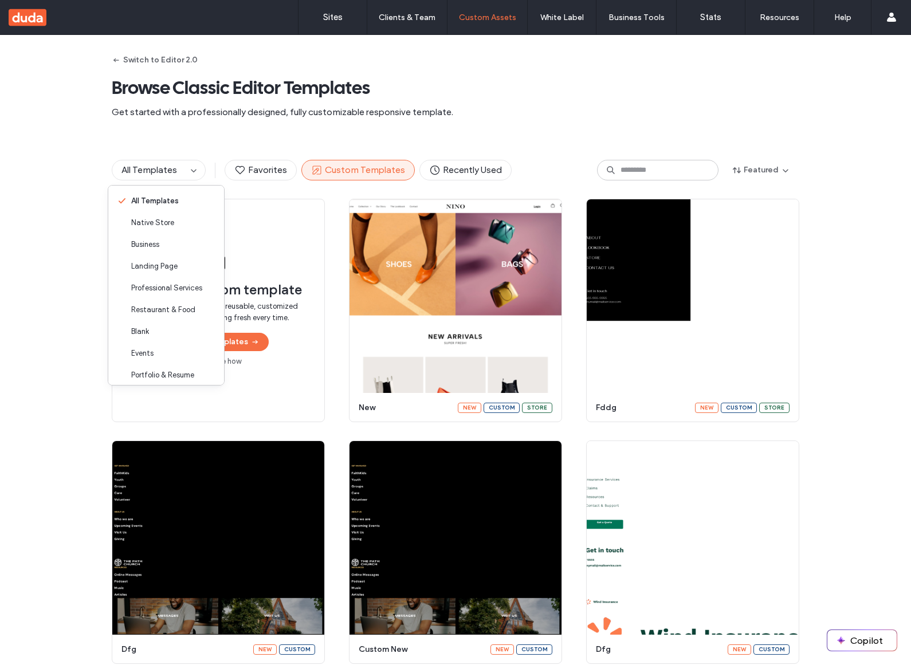
click at [198, 111] on span "Get started with a professionally designed, fully customizable responsive templ…" at bounding box center [455, 112] width 687 height 13
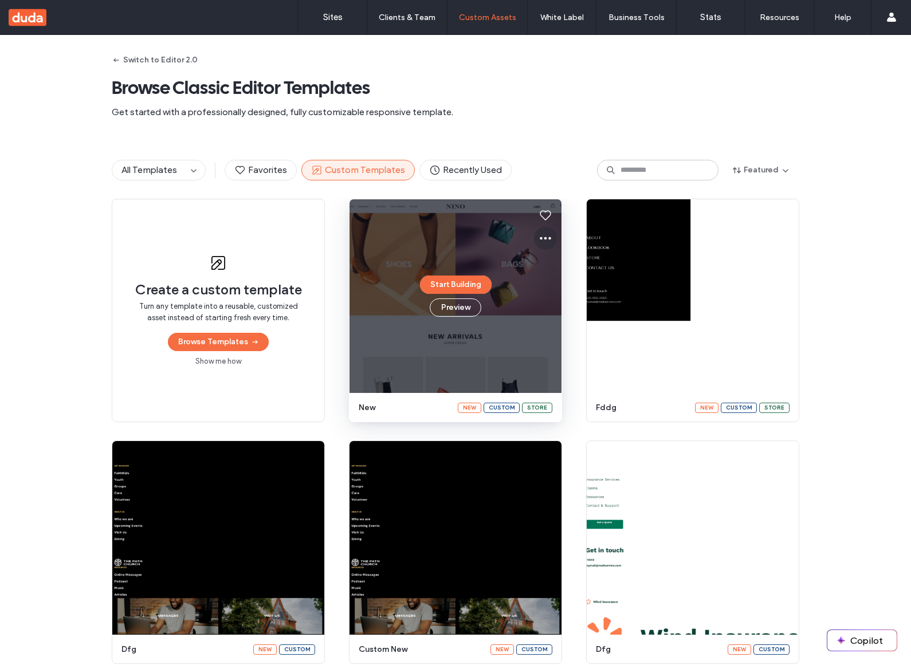
click at [544, 237] on icon at bounding box center [545, 238] width 14 height 14
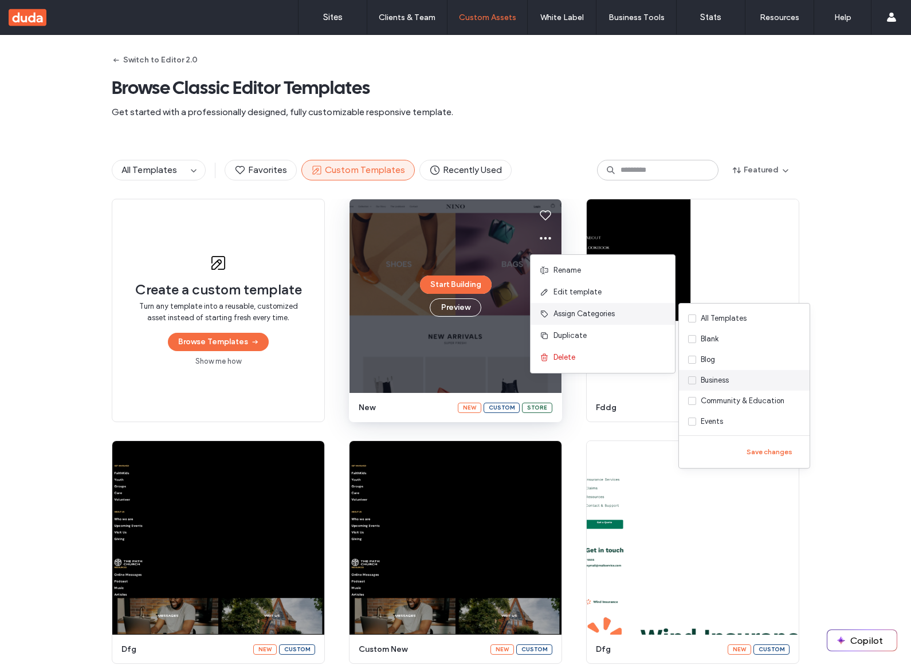
click at [731, 379] on label "Business" at bounding box center [744, 380] width 131 height 21
click at [730, 344] on label "Blank" at bounding box center [744, 339] width 131 height 21
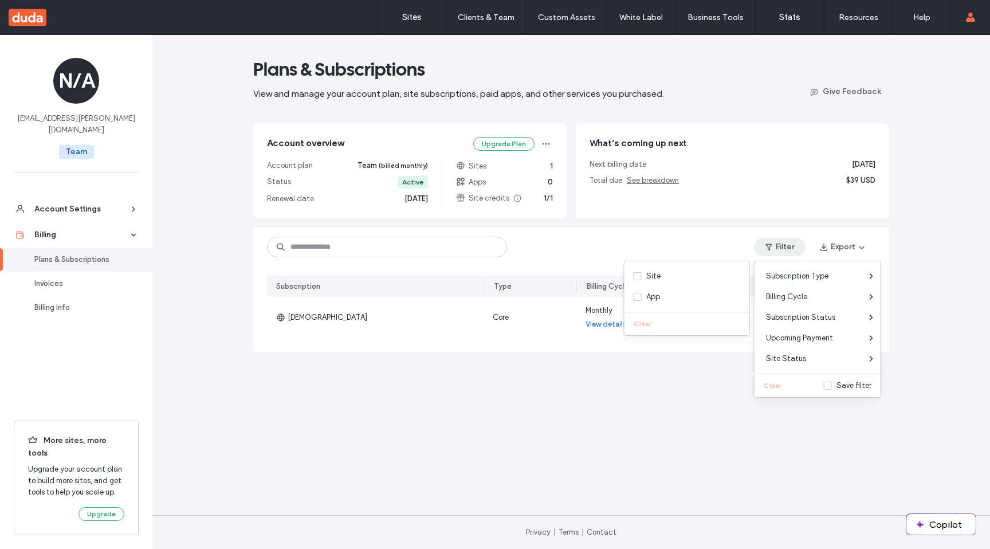
click at [776, 223] on main "Plans & Subscriptions View and manage your account plan, site subscriptions, pa…" at bounding box center [571, 275] width 636 height 480
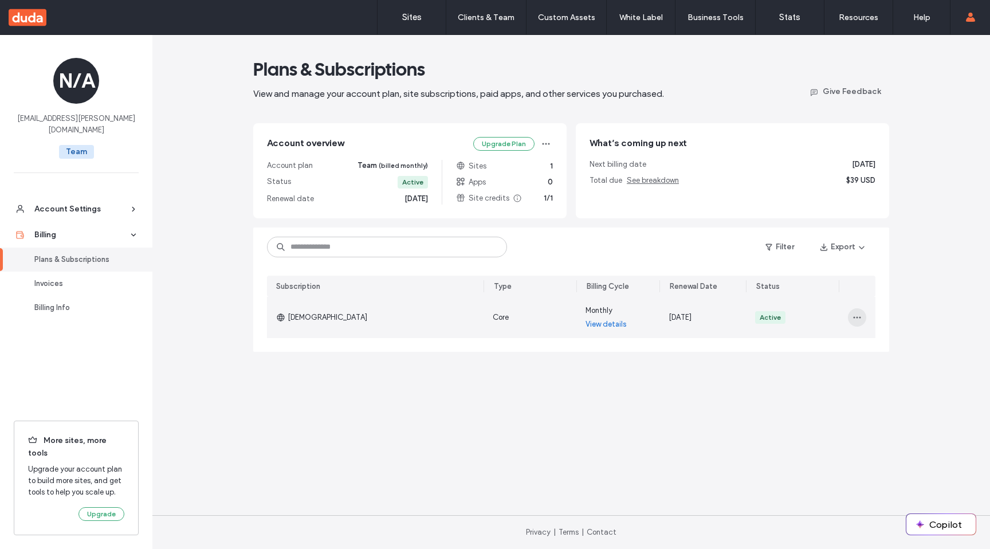
click at [854, 314] on icon "button" at bounding box center [856, 317] width 9 height 9
